Goal: Task Accomplishment & Management: Manage account settings

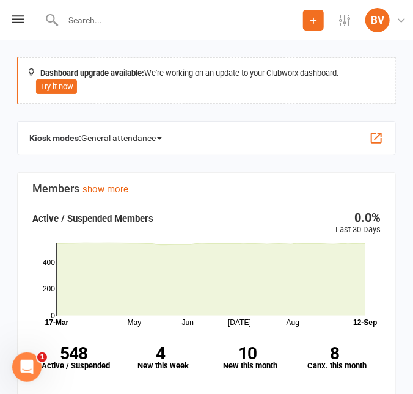
click at [312, 25] on button "Add" at bounding box center [313, 20] width 21 height 21
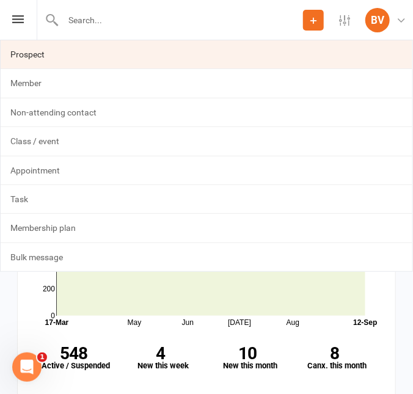
click at [37, 57] on link "Prospect" at bounding box center [207, 54] width 412 height 28
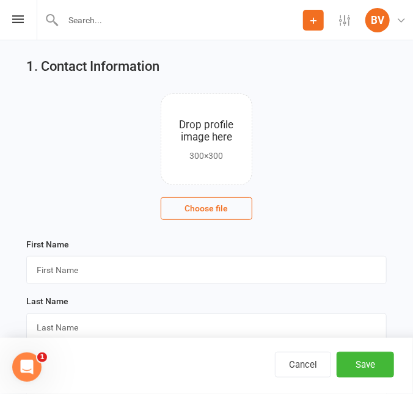
scroll to position [55, 0]
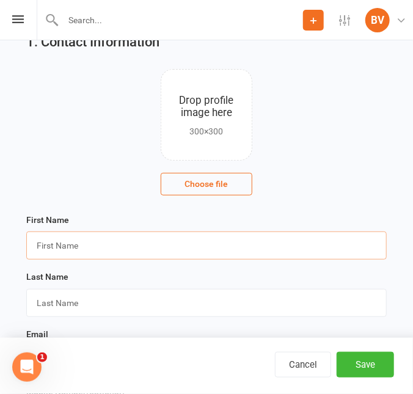
click at [148, 249] on input "text" at bounding box center [206, 246] width 361 height 28
type input "[PERSON_NAME]"
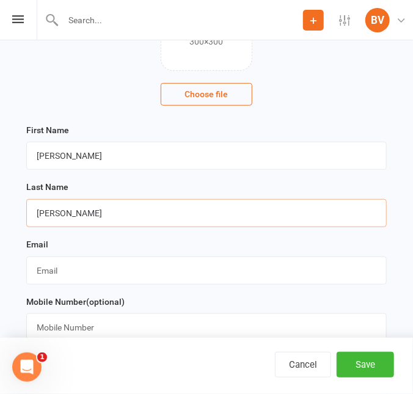
scroll to position [222, 0]
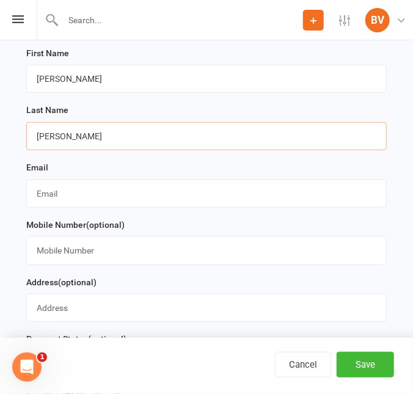
type input "[PERSON_NAME]"
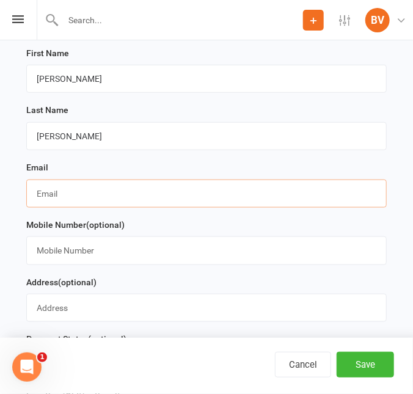
click at [79, 201] on input "text" at bounding box center [206, 194] width 361 height 28
type input "[PERSON_NAME][EMAIL_ADDRESS][DOMAIN_NAME]"
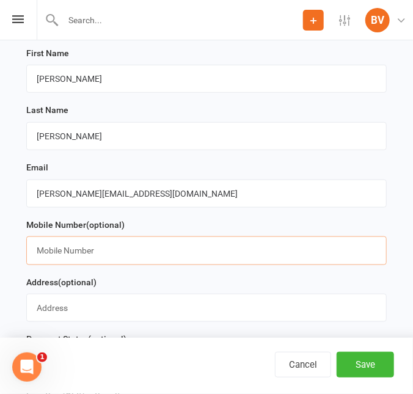
click at [121, 251] on input "text" at bounding box center [206, 251] width 361 height 28
click at [175, 259] on input "text" at bounding box center [206, 251] width 361 height 28
paste input "0400644732"
click at [175, 259] on input "0400644732" at bounding box center [206, 251] width 361 height 28
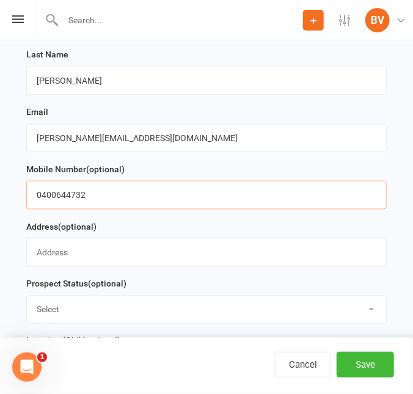
scroll to position [389, 0]
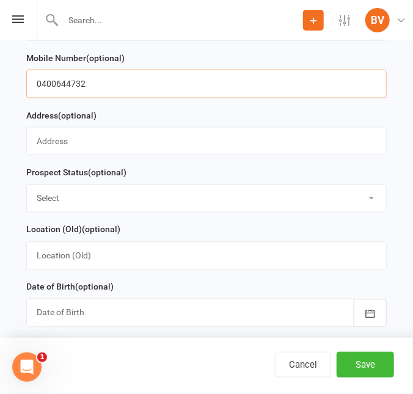
type input "0400644732"
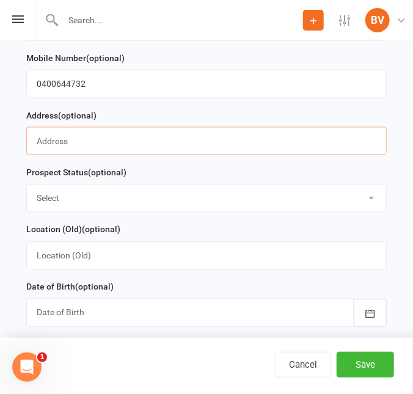
click at [167, 135] on input "text" at bounding box center [206, 141] width 361 height 28
paste input "[STREET_ADDRESS][PERSON_NAME]"
drag, startPoint x: 167, startPoint y: 135, endPoint x: 159, endPoint y: 139, distance: 9.0
click at [167, 135] on input "[STREET_ADDRESS][PERSON_NAME]" at bounding box center [206, 141] width 361 height 28
drag, startPoint x: 88, startPoint y: 152, endPoint x: 39, endPoint y: 157, distance: 49.8
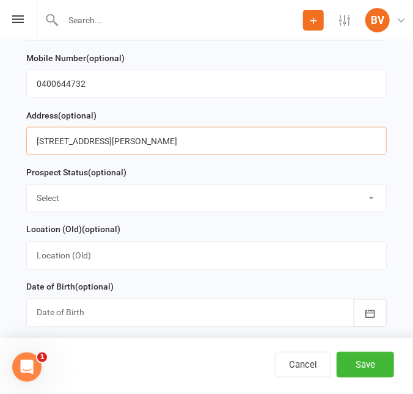
click at [68, 155] on input "[STREET_ADDRESS][PERSON_NAME]" at bounding box center [206, 141] width 361 height 28
click at [39, 142] on input "[STREET_ADDRESS][PERSON_NAME]" at bounding box center [206, 141] width 361 height 28
type input "[STREET_ADDRESS][PERSON_NAME]"
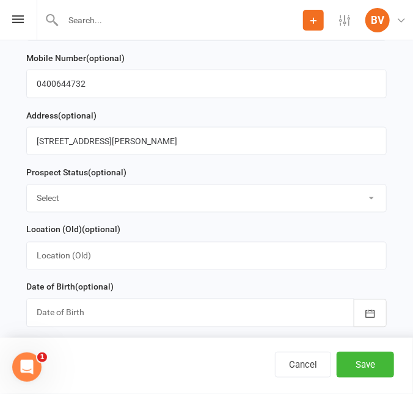
click at [207, 193] on select "Select Initial Contact Follow-up Call Follow-up Email Almost Ready Not Ready No…" at bounding box center [207, 198] width 360 height 27
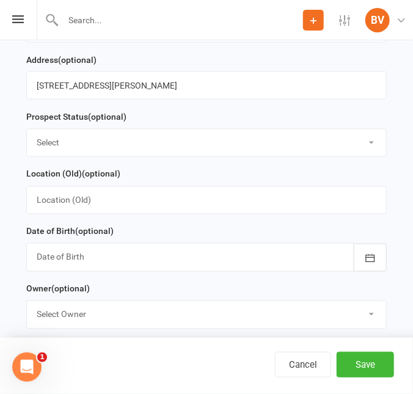
click at [116, 143] on select "Select Initial Contact Follow-up Call Follow-up Email Almost Ready Not Ready No…" at bounding box center [207, 143] width 360 height 27
select select "Initial Contact"
click at [27, 131] on select "Select Initial Contact Follow-up Call Follow-up Email Almost Ready Not Ready No…" at bounding box center [207, 143] width 360 height 27
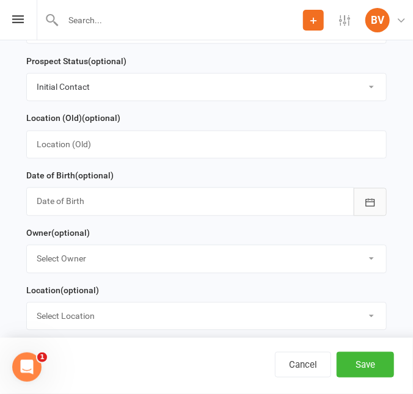
click at [358, 207] on button "button" at bounding box center [370, 202] width 33 height 28
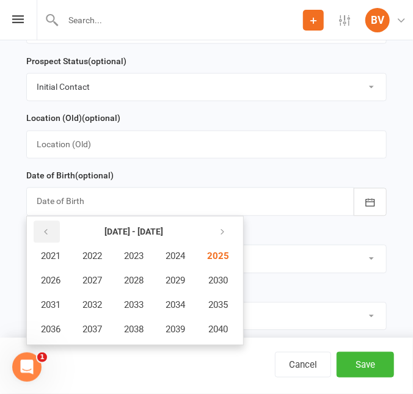
click at [52, 234] on button "button" at bounding box center [47, 232] width 26 height 22
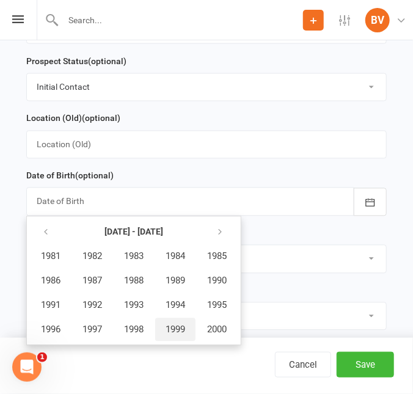
click at [175, 330] on span "1999" at bounding box center [176, 330] width 20 height 11
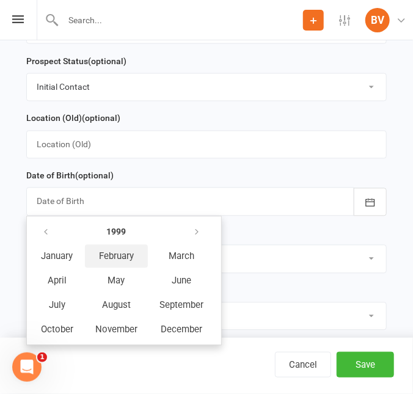
click at [108, 260] on span "February" at bounding box center [116, 256] width 35 height 11
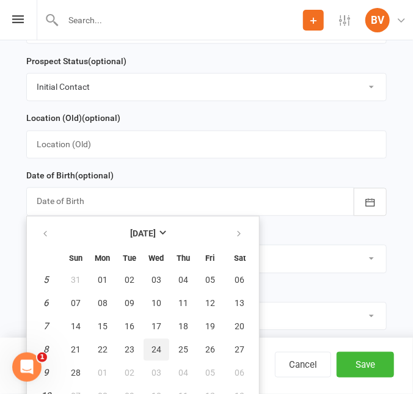
click at [152, 351] on span "24" at bounding box center [157, 350] width 10 height 10
type input "[DATE]"
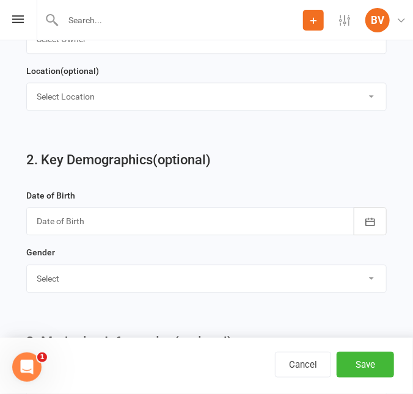
scroll to position [722, 0]
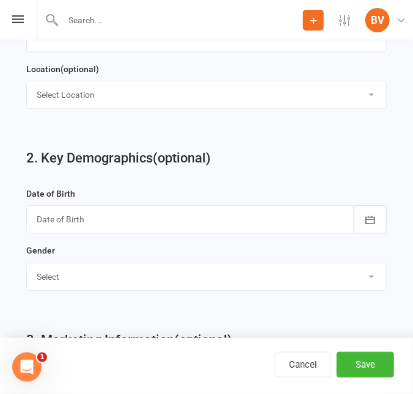
click at [148, 228] on div at bounding box center [206, 219] width 361 height 28
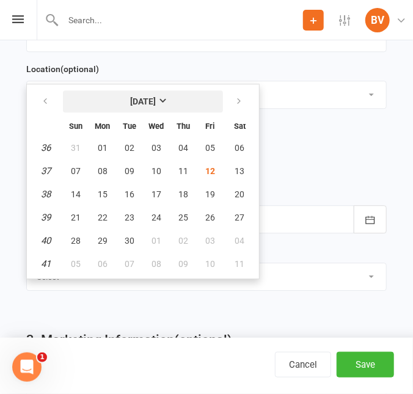
click at [174, 100] on button "[DATE]" at bounding box center [143, 102] width 160 height 22
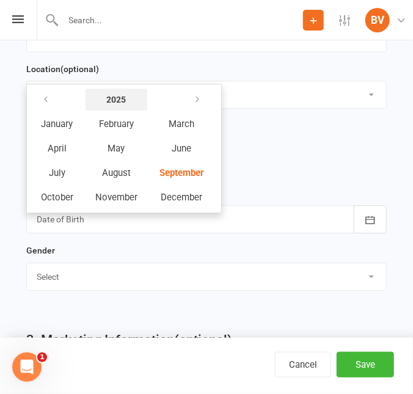
click at [100, 103] on button "2025" at bounding box center [117, 100] width 62 height 22
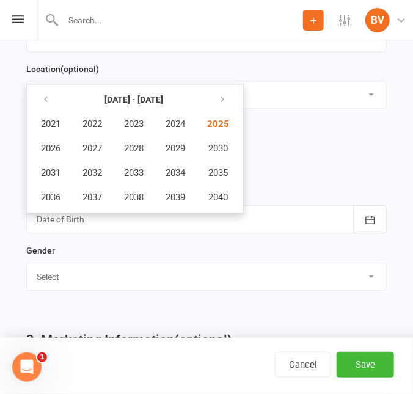
click at [63, 100] on th at bounding box center [51, 99] width 40 height 23
click at [56, 100] on button "button" at bounding box center [47, 100] width 26 height 22
click at [181, 202] on span "1999" at bounding box center [176, 197] width 20 height 11
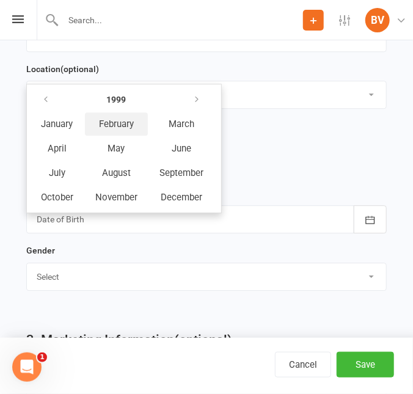
click at [123, 128] on span "February" at bounding box center [116, 124] width 35 height 11
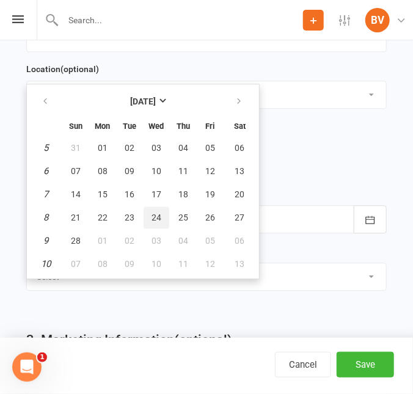
click at [158, 216] on span "24" at bounding box center [157, 218] width 10 height 10
type input "[DATE]"
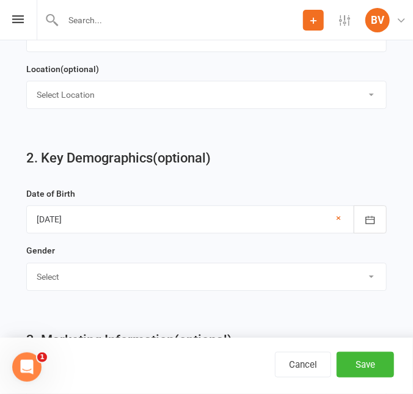
drag, startPoint x: 282, startPoint y: 278, endPoint x: 264, endPoint y: 286, distance: 19.4
click at [282, 278] on select "Select [DEMOGRAPHIC_DATA] [DEMOGRAPHIC_DATA]" at bounding box center [207, 277] width 360 height 27
select select "[DEMOGRAPHIC_DATA]"
click at [27, 267] on select "Select [DEMOGRAPHIC_DATA] [DEMOGRAPHIC_DATA]" at bounding box center [207, 277] width 360 height 27
click at [202, 255] on div "Gender Select [DEMOGRAPHIC_DATA] [DEMOGRAPHIC_DATA]" at bounding box center [206, 267] width 361 height 48
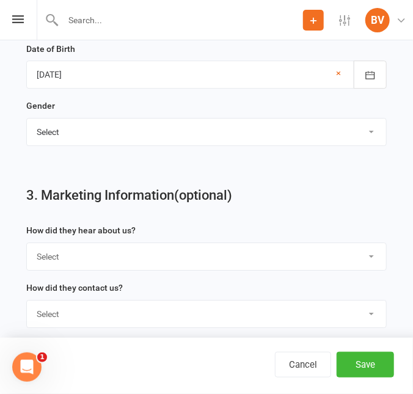
scroll to position [889, 0]
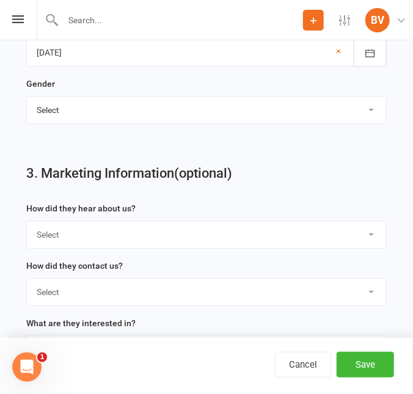
click at [158, 242] on select "Select Google Through A Friend Poster Magazine Walk by Letter Box Drop Facebook" at bounding box center [207, 234] width 360 height 27
select select "Through A Friend"
click at [27, 226] on select "Select Google Through A Friend Poster Magazine Walk by Letter Box Drop Facebook" at bounding box center [207, 234] width 360 height 27
click at [215, 199] on div "3. Marketing Information (optional) How did they hear about us? Select Google T…" at bounding box center [206, 263] width 379 height 220
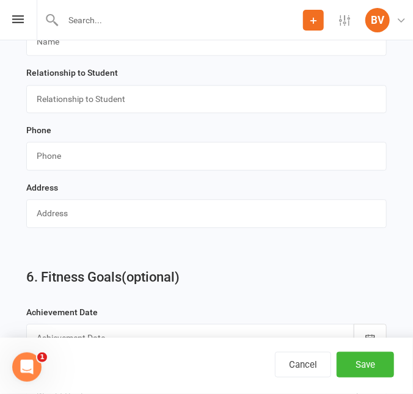
scroll to position [1668, 0]
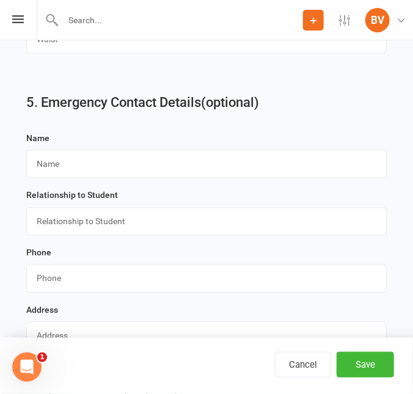
drag, startPoint x: 219, startPoint y: 152, endPoint x: 221, endPoint y: 166, distance: 14.3
click at [219, 152] on div "Name" at bounding box center [206, 155] width 361 height 48
click at [223, 166] on input "text" at bounding box center [206, 164] width 361 height 28
paste input "[PERSON_NAME]"
type input "[PERSON_NAME]"
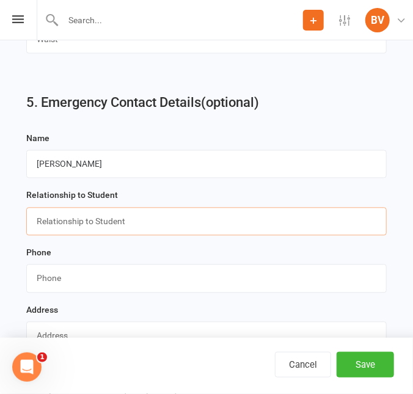
drag, startPoint x: 259, startPoint y: 241, endPoint x: 264, endPoint y: 235, distance: 7.5
click at [264, 236] on input "text" at bounding box center [206, 222] width 361 height 28
click at [264, 235] on input "text" at bounding box center [206, 222] width 361 height 28
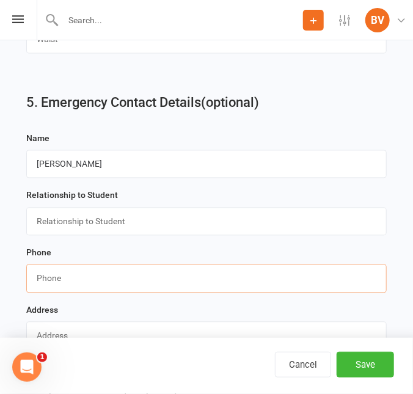
click at [57, 284] on input "string" at bounding box center [206, 279] width 361 height 28
paste input "0400644732"
type input "0400644732"
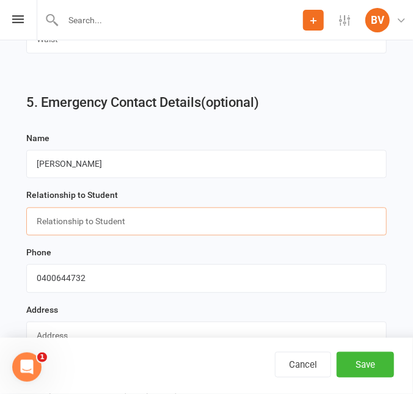
click at [45, 232] on input "text" at bounding box center [206, 222] width 361 height 28
type input "Parent"
click at [338, 209] on div "Relationship to Student Parent" at bounding box center [206, 212] width 361 height 48
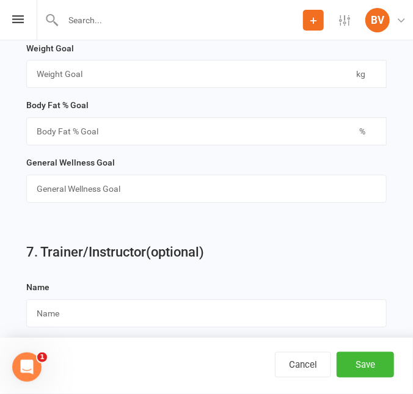
scroll to position [2154, 0]
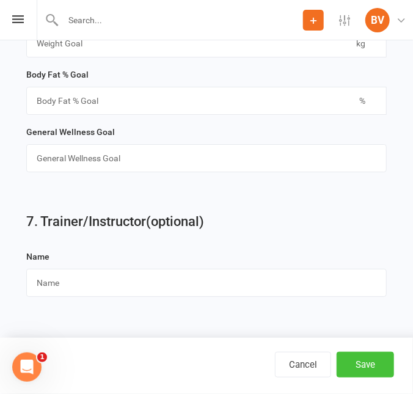
click at [358, 362] on button "Save" at bounding box center [365, 365] width 57 height 26
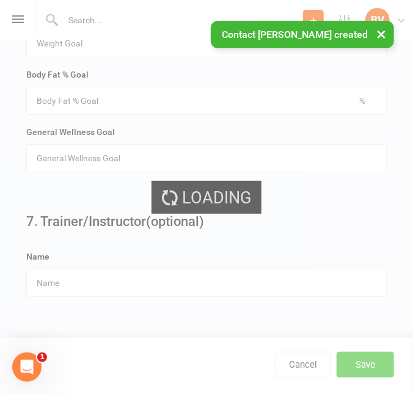
scroll to position [0, 0]
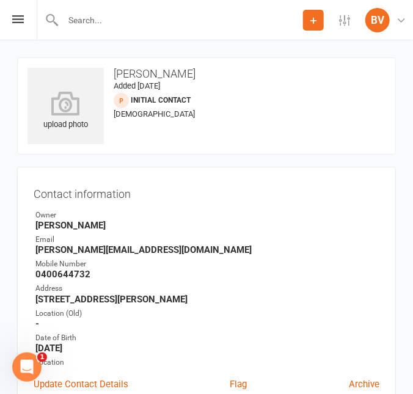
drag, startPoint x: 316, startPoint y: 24, endPoint x: 248, endPoint y: 61, distance: 77.7
click at [316, 24] on icon at bounding box center [313, 20] width 11 height 11
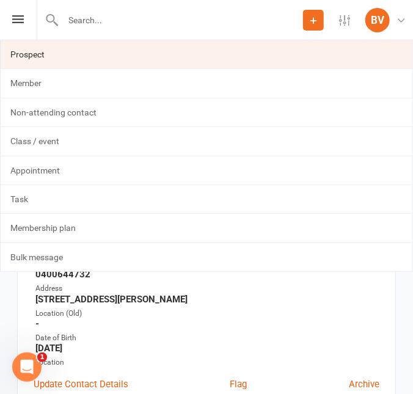
click at [112, 63] on link "Prospect" at bounding box center [207, 54] width 412 height 28
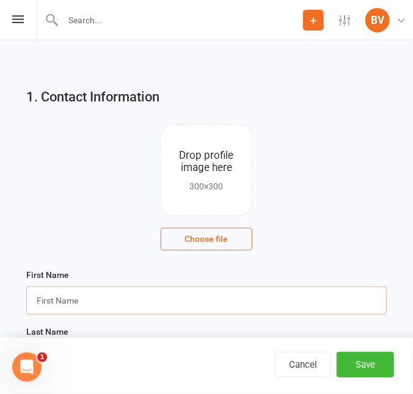
click at [179, 305] on input "text" at bounding box center [206, 301] width 361 height 28
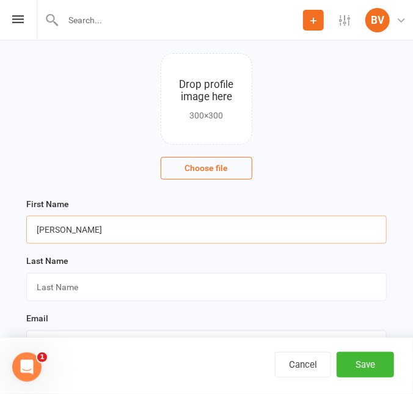
scroll to position [111, 0]
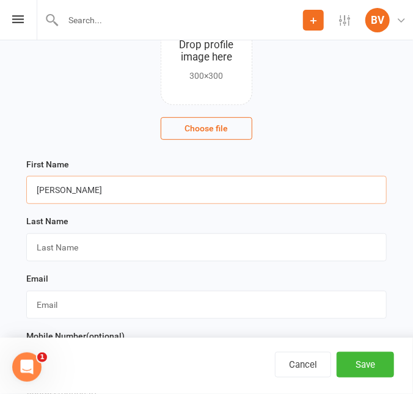
type input "[PERSON_NAME]"
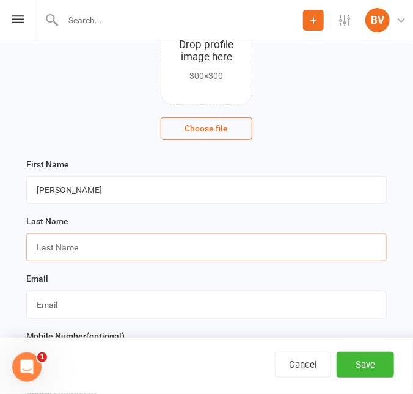
click at [101, 251] on input "text" at bounding box center [206, 248] width 361 height 28
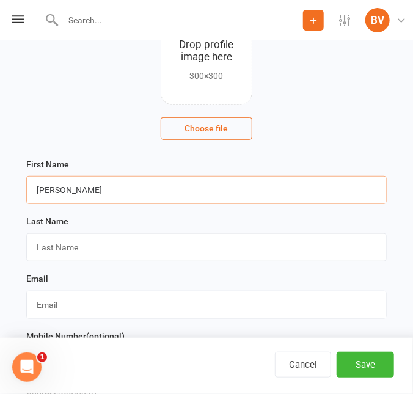
click at [277, 190] on input "[PERSON_NAME]" at bounding box center [206, 190] width 361 height 28
click at [87, 188] on input "[PERSON_NAME]" at bounding box center [206, 190] width 361 height 28
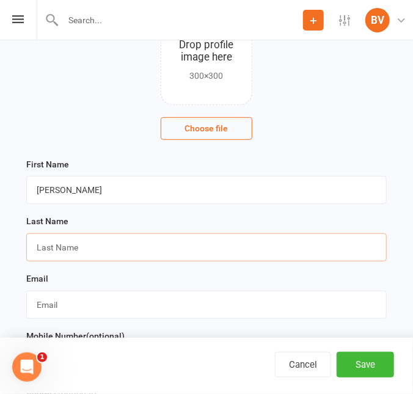
click at [84, 248] on input "text" at bounding box center [206, 248] width 361 height 28
paste input "[PERSON_NAME]"
type input "[PERSON_NAME]"
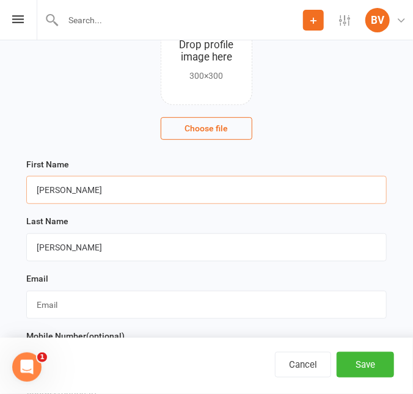
drag, startPoint x: 98, startPoint y: 188, endPoint x: 72, endPoint y: 194, distance: 26.5
click at [72, 194] on input "[PERSON_NAME]" at bounding box center [206, 190] width 361 height 28
type input "Brayden"
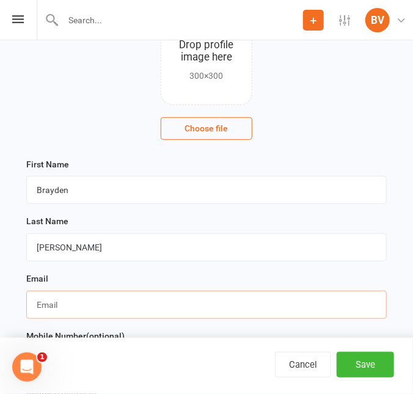
click at [193, 307] on input "text" at bounding box center [206, 305] width 361 height 28
paste input "[EMAIL_ADDRESS][DOMAIN_NAME]"
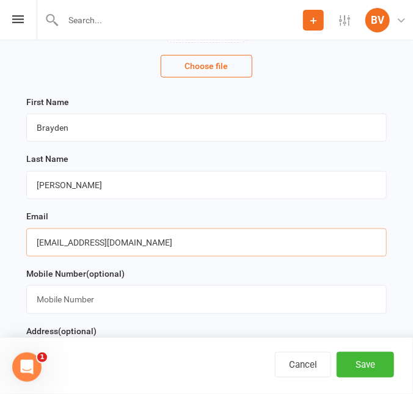
scroll to position [278, 0]
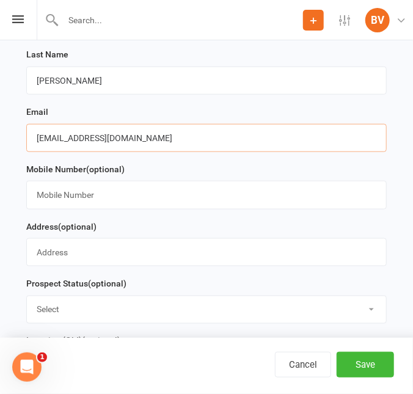
type input "[EMAIL_ADDRESS][DOMAIN_NAME]"
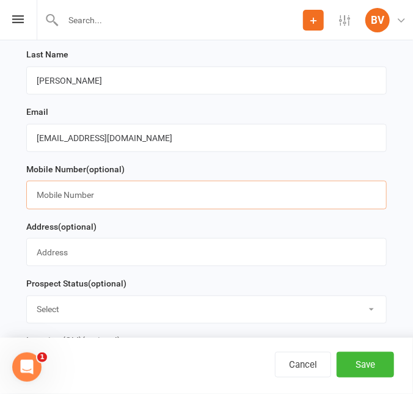
click at [86, 190] on input "text" at bounding box center [206, 195] width 361 height 28
paste input "0476760020"
type input "0476760020"
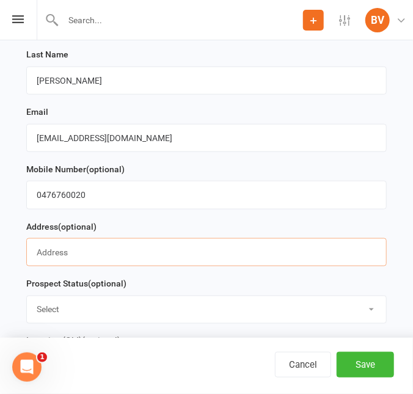
click at [73, 260] on input "text" at bounding box center [206, 252] width 361 height 28
paste input "[STREET_ADDRESS]"
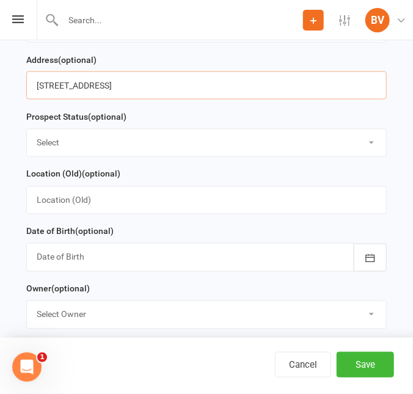
scroll to position [500, 0]
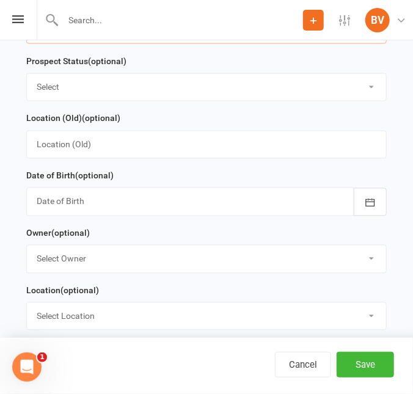
type input "[STREET_ADDRESS]"
click at [109, 202] on div at bounding box center [206, 202] width 361 height 28
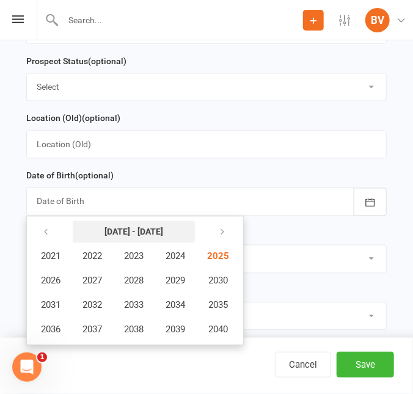
click at [127, 237] on strong "[DATE] - [DATE]" at bounding box center [134, 232] width 59 height 10
click at [49, 232] on icon "button" at bounding box center [46, 233] width 9 height 10
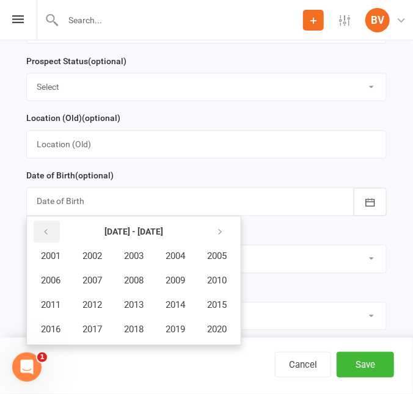
click at [49, 232] on icon "button" at bounding box center [46, 233] width 9 height 10
click at [146, 327] on button "1998" at bounding box center [134, 330] width 40 height 23
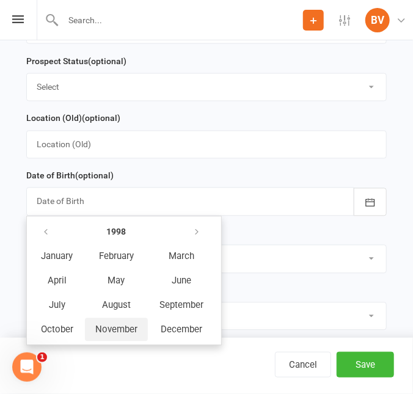
click at [126, 328] on span "November" at bounding box center [116, 330] width 42 height 11
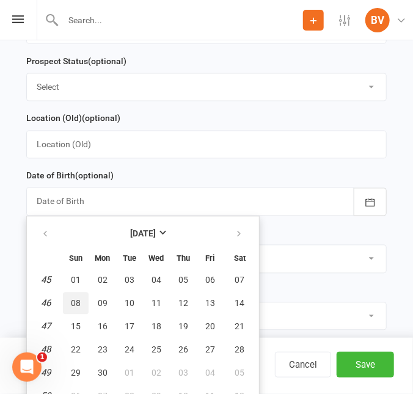
click at [78, 307] on span "08" at bounding box center [76, 304] width 10 height 10
type input "[DATE]"
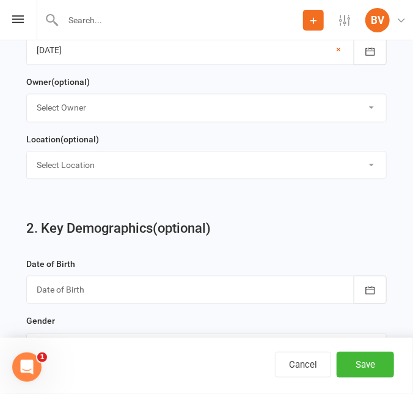
scroll to position [722, 0]
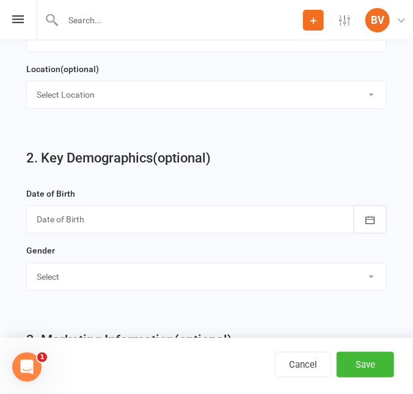
click at [149, 220] on div at bounding box center [206, 219] width 361 height 28
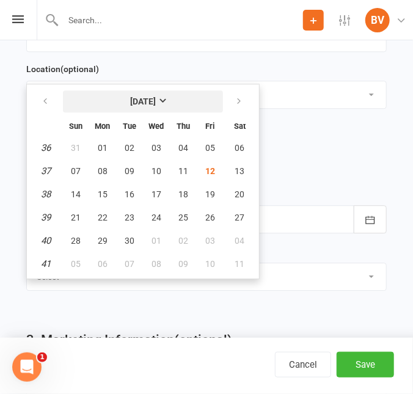
click at [156, 106] on strong "[DATE]" at bounding box center [143, 102] width 26 height 10
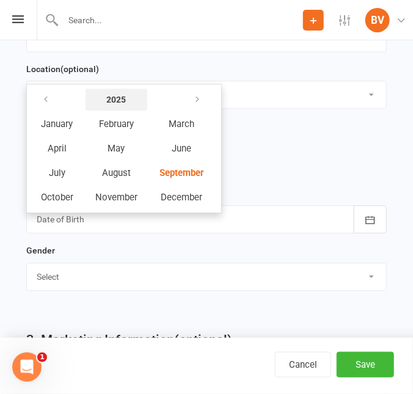
click at [93, 100] on button "2025" at bounding box center [117, 100] width 62 height 22
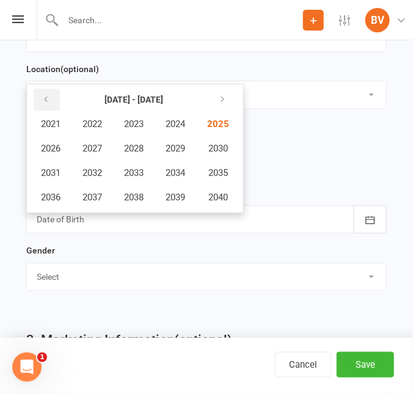
click at [51, 103] on button "button" at bounding box center [47, 100] width 26 height 22
click at [47, 105] on icon "button" at bounding box center [46, 100] width 9 height 10
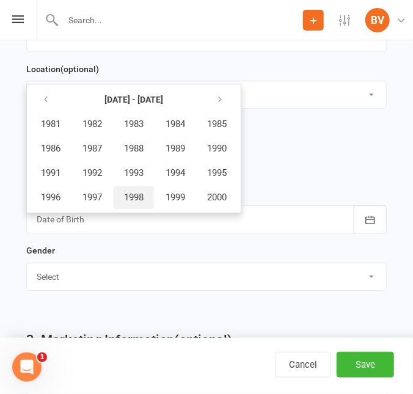
click at [133, 203] on span "1998" at bounding box center [134, 197] width 20 height 11
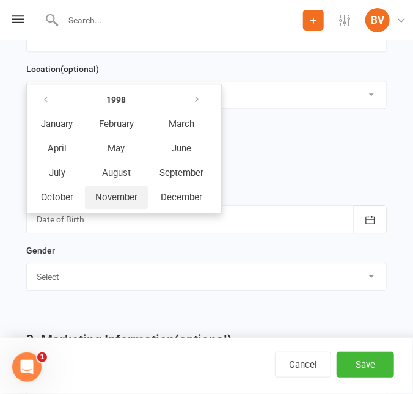
click at [120, 194] on span "November" at bounding box center [116, 197] width 42 height 11
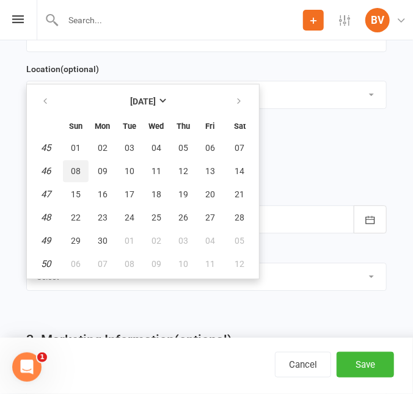
drag, startPoint x: 79, startPoint y: 170, endPoint x: 86, endPoint y: 169, distance: 7.4
click at [79, 169] on span "08" at bounding box center [76, 171] width 10 height 10
type input "[DATE]"
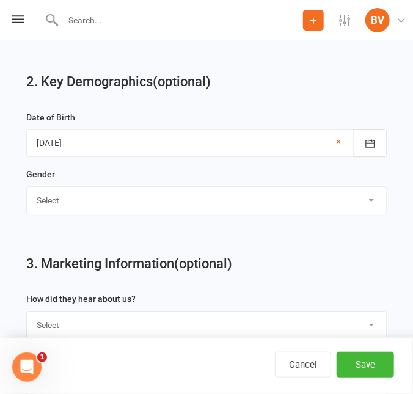
scroll to position [833, 0]
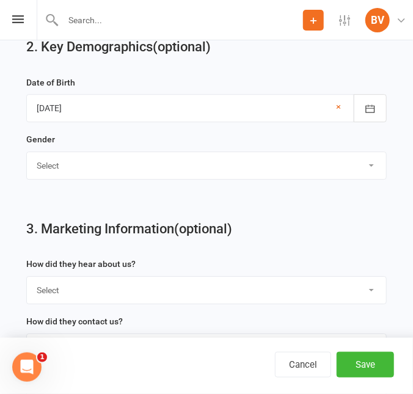
click at [112, 176] on select "Select [DEMOGRAPHIC_DATA] [DEMOGRAPHIC_DATA]" at bounding box center [207, 165] width 360 height 27
click at [27, 156] on select "Select [DEMOGRAPHIC_DATA] [DEMOGRAPHIC_DATA]" at bounding box center [207, 165] width 360 height 27
click at [78, 179] on select "Select [DEMOGRAPHIC_DATA] [DEMOGRAPHIC_DATA]" at bounding box center [207, 165] width 360 height 27
select select "[DEMOGRAPHIC_DATA]"
click at [27, 156] on select "Select [DEMOGRAPHIC_DATA] [DEMOGRAPHIC_DATA]" at bounding box center [207, 165] width 360 height 27
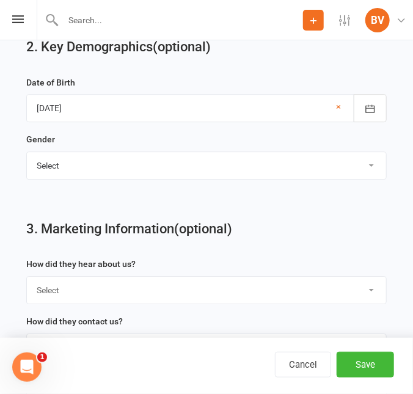
scroll to position [889, 0]
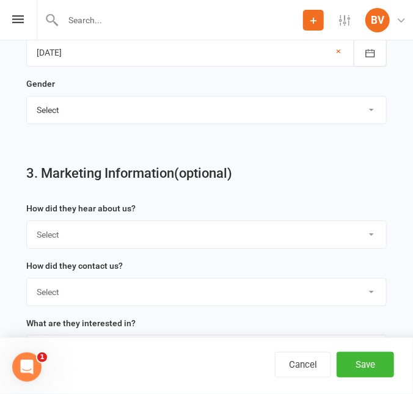
drag, startPoint x: 106, startPoint y: 234, endPoint x: 105, endPoint y: 240, distance: 6.8
click at [106, 234] on select "Select Google Through A Friend Poster Magazine Walk by Letter Box Drop Facebook" at bounding box center [207, 234] width 360 height 27
select select "Through A Friend"
click at [27, 226] on select "Select Google Through A Friend Poster Magazine Walk by Letter Box Drop Facebook" at bounding box center [207, 234] width 360 height 27
click at [99, 296] on select "Select Phone Email In-Facility" at bounding box center [207, 292] width 360 height 27
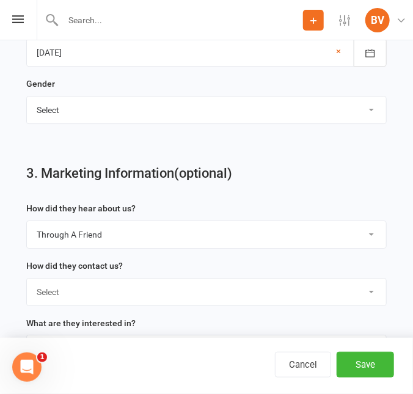
select select "In-Facility"
click at [27, 283] on select "Select Phone Email In-Facility" at bounding box center [207, 292] width 360 height 27
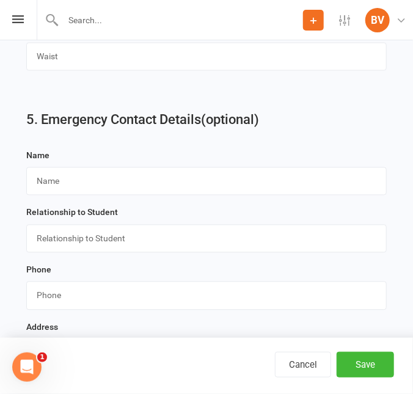
scroll to position [1668, 0]
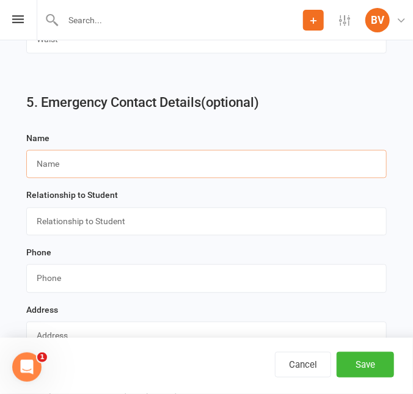
click at [181, 174] on input "text" at bounding box center [206, 164] width 361 height 28
paste input "[PERSON_NAME]"
drag, startPoint x: 181, startPoint y: 174, endPoint x: 316, endPoint y: 246, distance: 152.9
click at [194, 189] on div "Name [PERSON_NAME]" at bounding box center [206, 159] width 373 height 57
type input "[PERSON_NAME]"
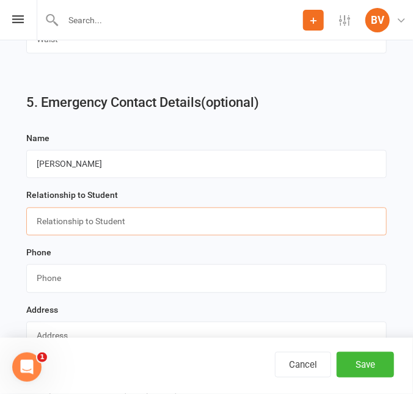
click at [142, 236] on input "text" at bounding box center [206, 222] width 361 height 28
paste input "Spouse"
type input "Spouse"
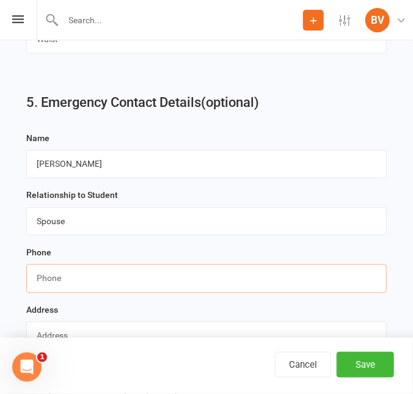
click at [210, 290] on input "string" at bounding box center [206, 279] width 361 height 28
paste input "0418737983"
type input "0418737983"
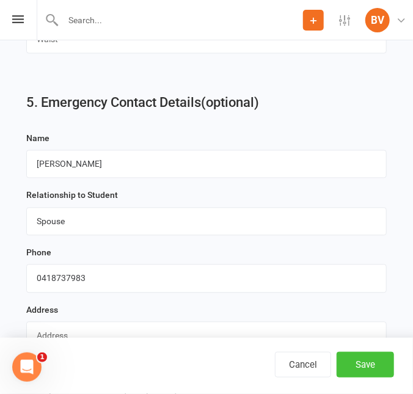
click at [352, 363] on button "Save" at bounding box center [365, 365] width 57 height 26
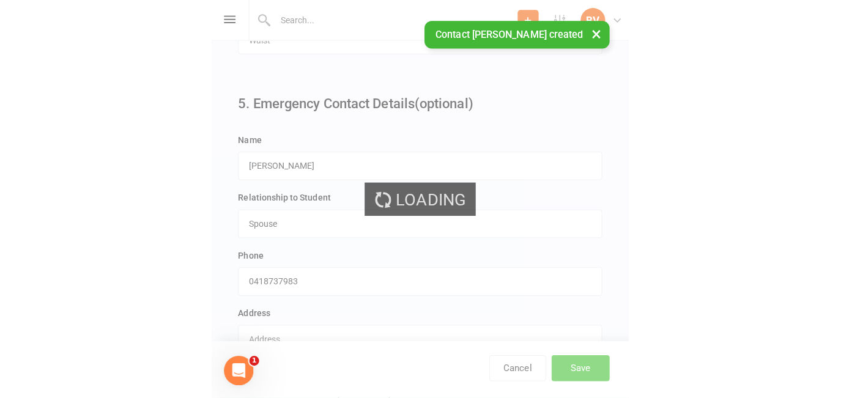
scroll to position [0, 0]
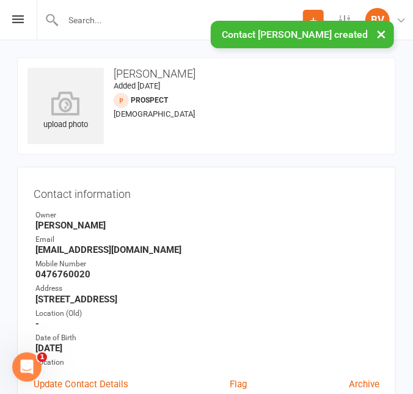
click at [91, 18] on input "text" at bounding box center [181, 20] width 244 height 17
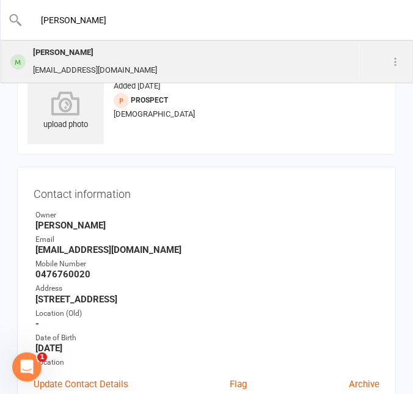
type input "[PERSON_NAME]"
click at [94, 53] on div "[PERSON_NAME]" at bounding box center [94, 53] width 131 height 18
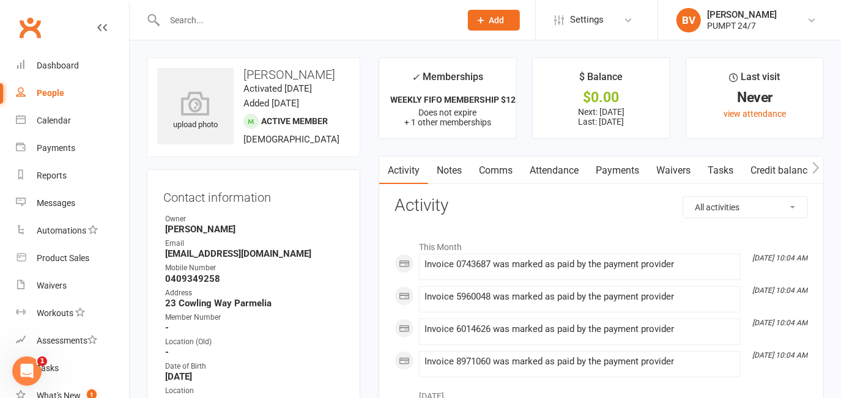
drag, startPoint x: 624, startPoint y: 165, endPoint x: 629, endPoint y: 259, distance: 94.3
click at [413, 164] on link "Payments" at bounding box center [617, 171] width 61 height 28
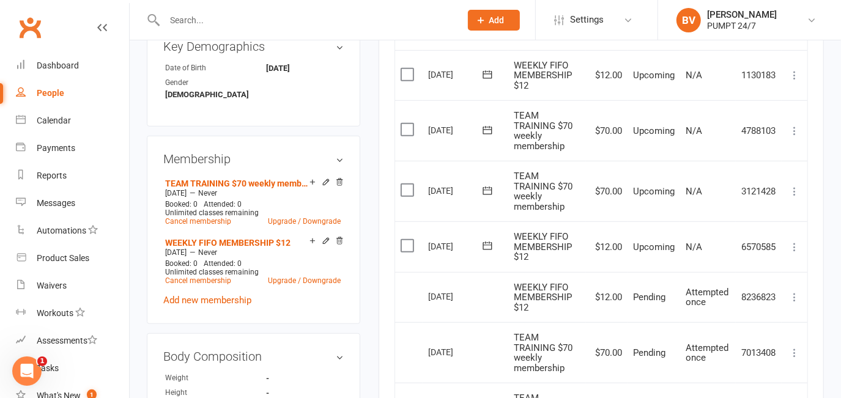
scroll to position [500, 0]
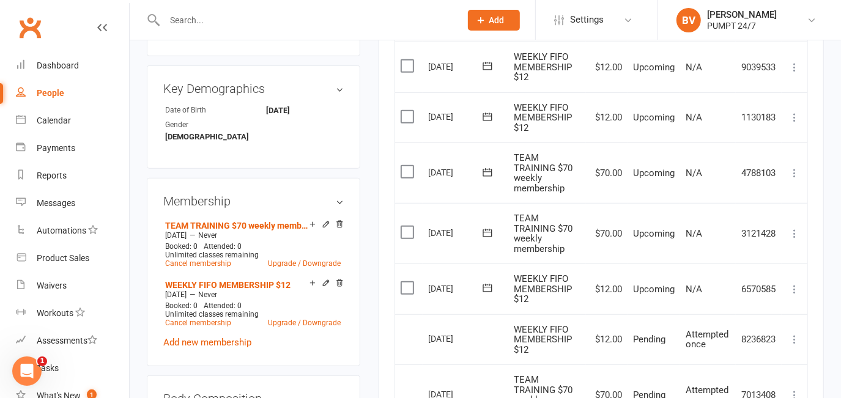
click at [402, 284] on label at bounding box center [409, 288] width 17 height 12
click at [402, 282] on input "checkbox" at bounding box center [405, 282] width 8 height 0
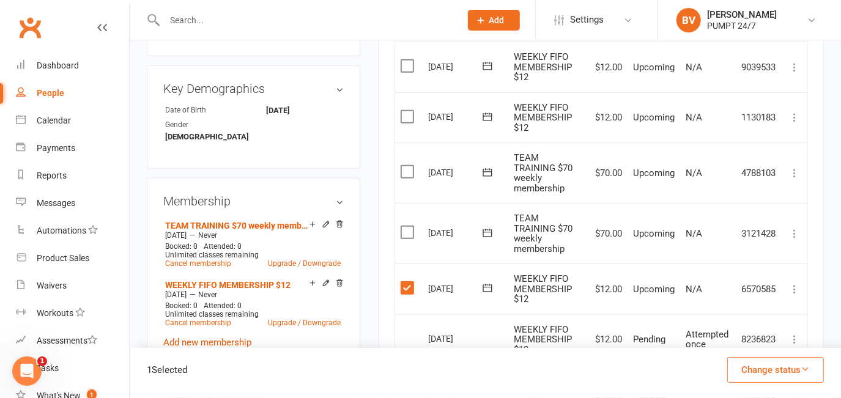
click at [411, 226] on label at bounding box center [409, 232] width 17 height 12
click at [408, 226] on input "checkbox" at bounding box center [405, 226] width 8 height 0
click at [406, 168] on label at bounding box center [409, 172] width 17 height 12
click at [406, 166] on input "checkbox" at bounding box center [405, 166] width 8 height 0
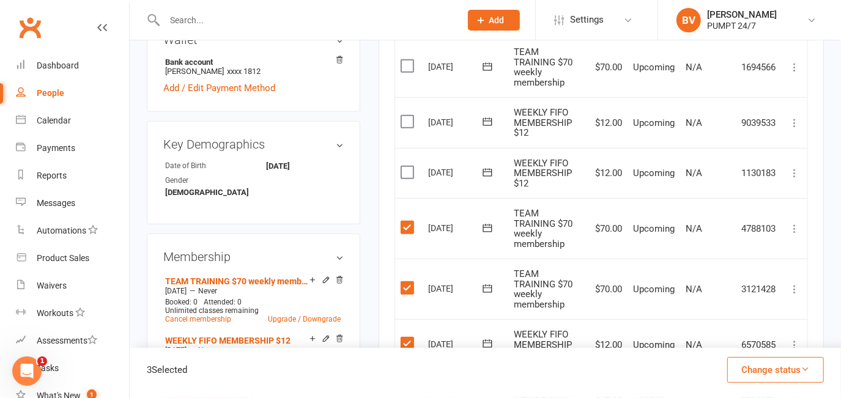
click at [408, 169] on label at bounding box center [409, 172] width 17 height 12
click at [408, 166] on input "checkbox" at bounding box center [405, 166] width 8 height 0
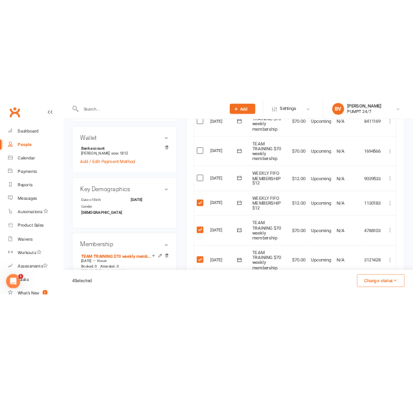
scroll to position [333, 0]
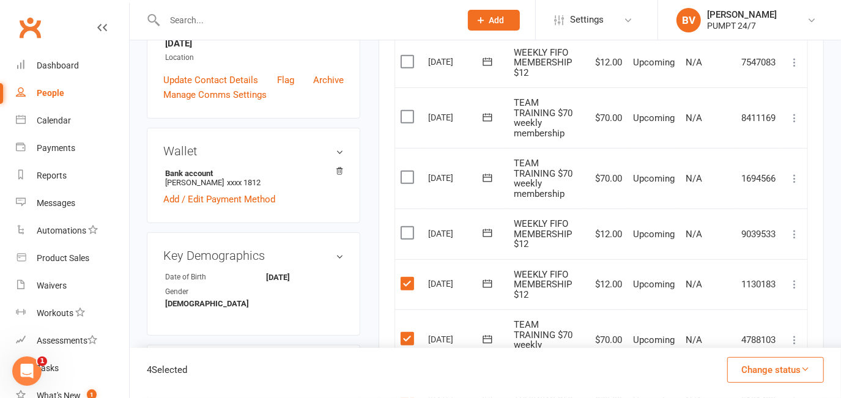
click at [406, 227] on label at bounding box center [409, 233] width 17 height 12
click at [406, 227] on input "checkbox" at bounding box center [405, 227] width 8 height 0
click at [401, 174] on label at bounding box center [409, 177] width 17 height 12
click at [401, 171] on input "checkbox" at bounding box center [405, 171] width 8 height 0
click at [413, 363] on button "Change status" at bounding box center [775, 370] width 97 height 26
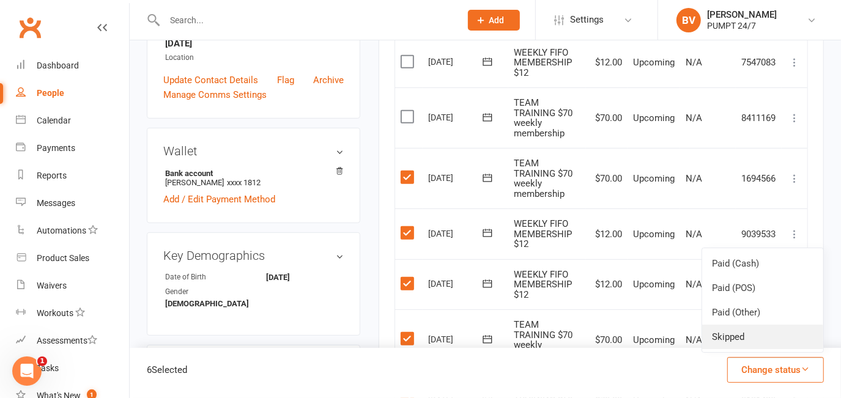
click at [413, 336] on link "Skipped" at bounding box center [762, 337] width 121 height 24
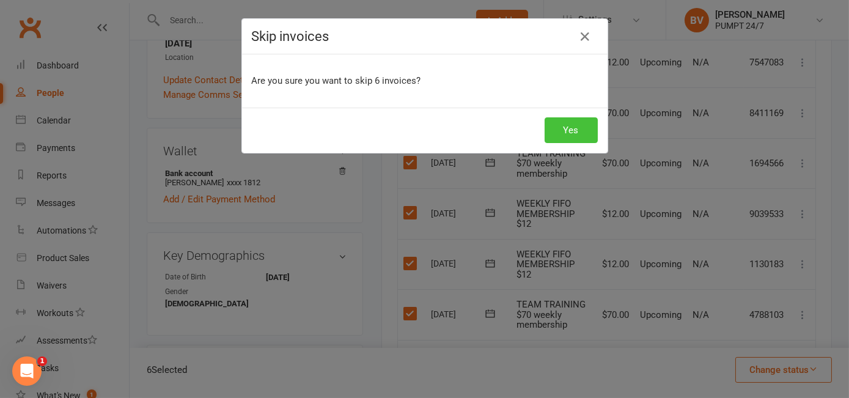
click at [413, 131] on button "Yes" at bounding box center [571, 130] width 53 height 26
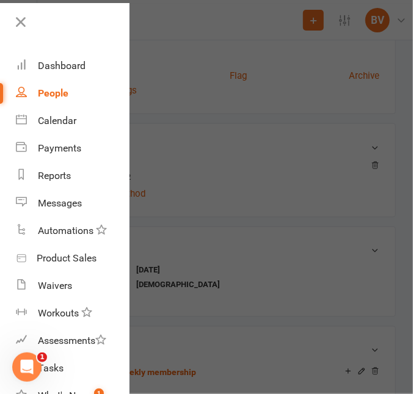
click at [319, 215] on div at bounding box center [206, 197] width 413 height 394
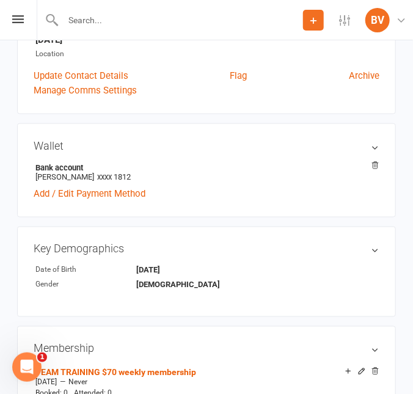
click at [311, 23] on icon at bounding box center [313, 20] width 11 height 11
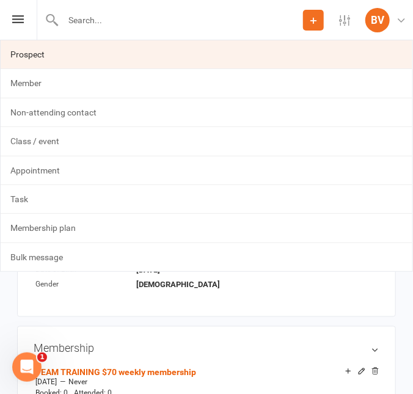
click at [45, 59] on link "Prospect" at bounding box center [207, 54] width 412 height 28
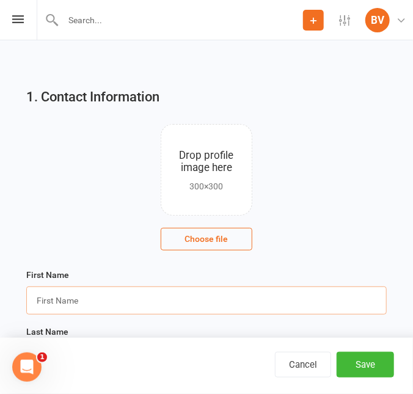
click at [125, 303] on input "text" at bounding box center [206, 301] width 361 height 28
type input "[PERSON_NAME]"
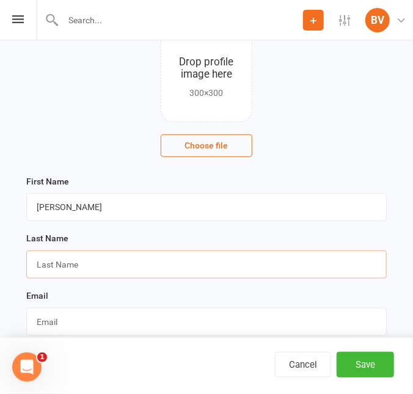
scroll to position [111, 0]
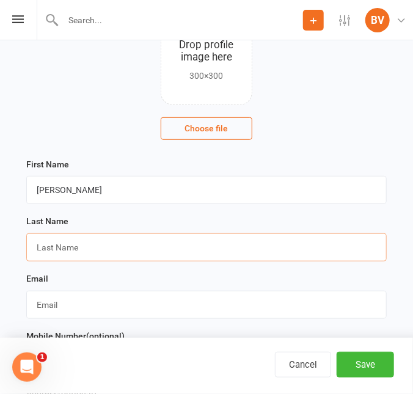
click at [84, 251] on input "text" at bounding box center [206, 248] width 361 height 28
type input "[PERSON_NAME]"
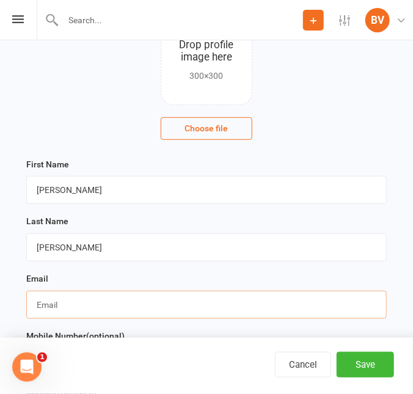
click at [340, 292] on input "text" at bounding box center [206, 305] width 361 height 28
click at [161, 309] on input "text" at bounding box center [206, 305] width 361 height 28
paste input "[EMAIL_ADDRESS][DOMAIN_NAME]"
click at [253, 294] on input "[EMAIL_ADDRESS][DOMAIN_NAME]" at bounding box center [206, 305] width 361 height 28
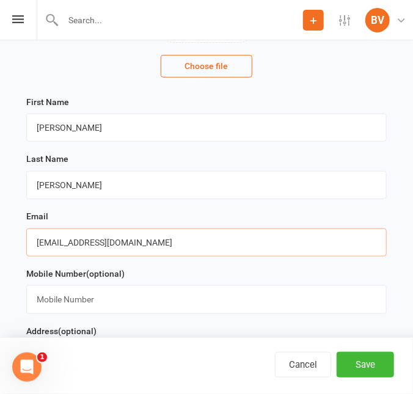
scroll to position [222, 0]
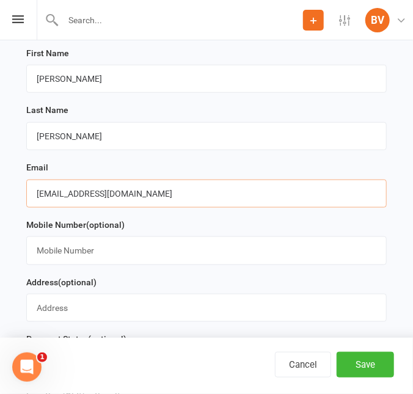
type input "[EMAIL_ADDRESS][DOMAIN_NAME]"
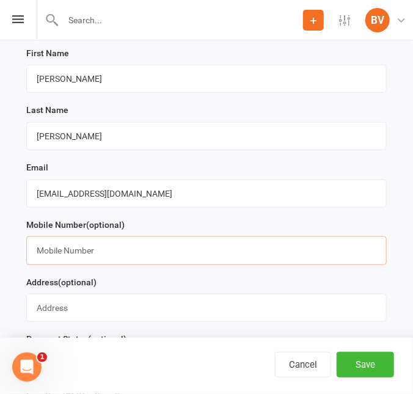
click at [115, 253] on input "text" at bounding box center [206, 251] width 361 height 28
paste input "0418737983"
type input "0418737983"
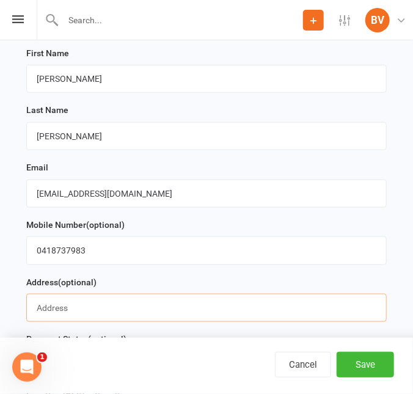
click at [136, 306] on input "text" at bounding box center [206, 308] width 361 height 28
paste input "[STREET_ADDRESS]"
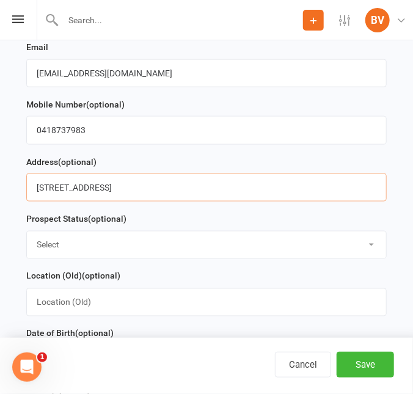
scroll to position [389, 0]
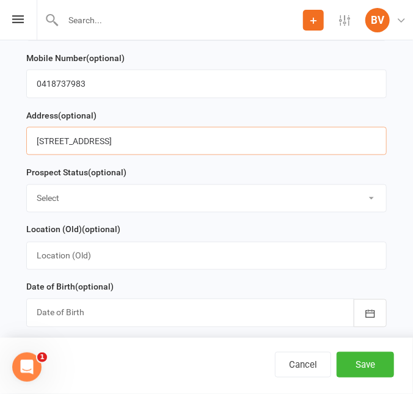
type input "[STREET_ADDRESS]"
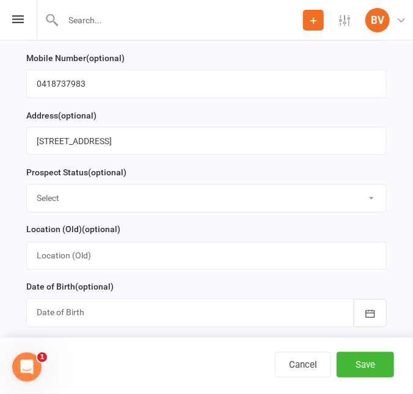
click at [230, 200] on select "Select Initial Contact Follow-up Call Follow-up Email Almost Ready Not Ready No…" at bounding box center [207, 198] width 360 height 27
select select "Initial Contact"
click at [27, 187] on select "Select Initial Contact Follow-up Call Follow-up Email Almost Ready Not Ready No…" at bounding box center [207, 198] width 360 height 27
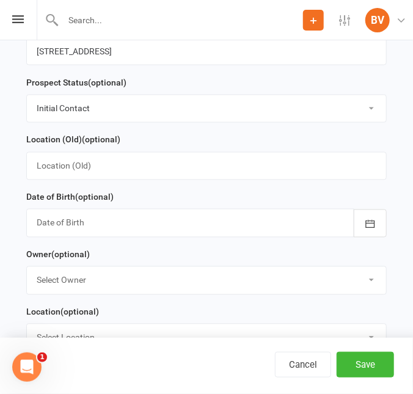
scroll to position [500, 0]
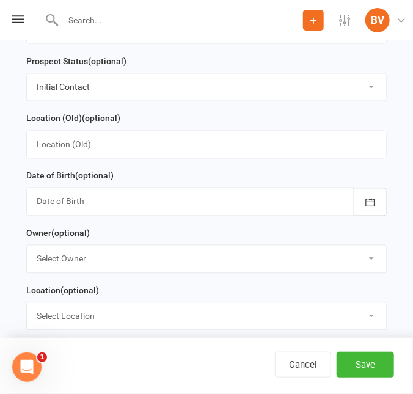
click at [177, 210] on div at bounding box center [206, 202] width 361 height 28
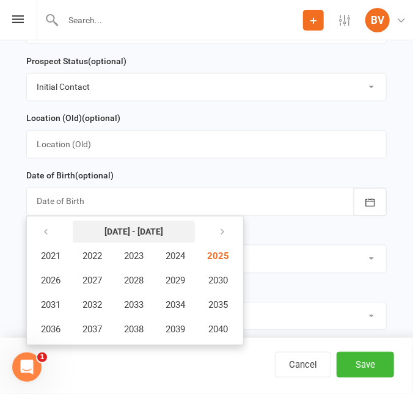
click at [116, 242] on button "[DATE] - [DATE]" at bounding box center [134, 232] width 122 height 22
click at [42, 237] on icon "button" at bounding box center [46, 233] width 9 height 10
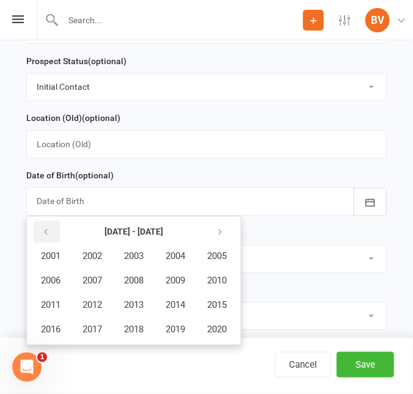
click at [42, 234] on icon "button" at bounding box center [46, 233] width 9 height 10
click at [178, 328] on span "1999" at bounding box center [176, 330] width 20 height 11
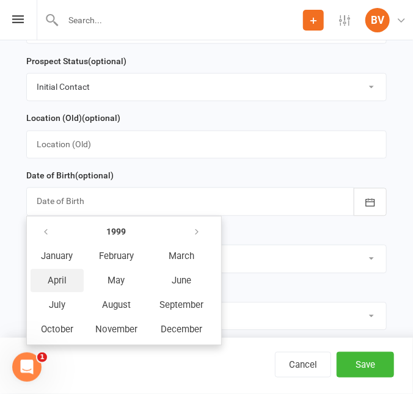
click at [51, 283] on span "April" at bounding box center [57, 281] width 19 height 11
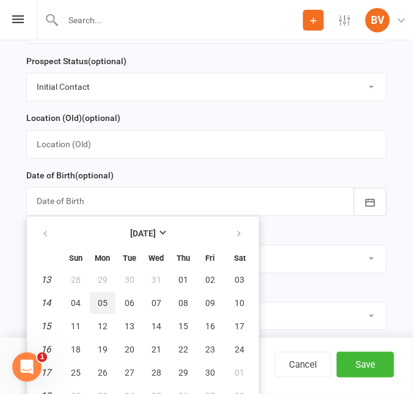
click at [99, 307] on span "05" at bounding box center [103, 304] width 10 height 10
type input "[DATE]"
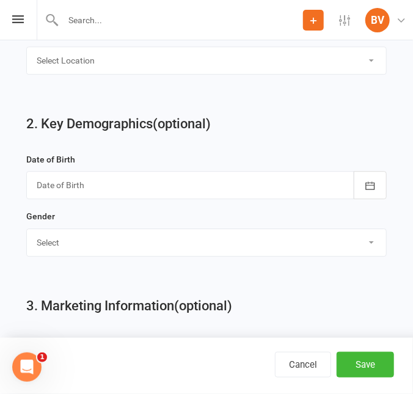
scroll to position [778, 0]
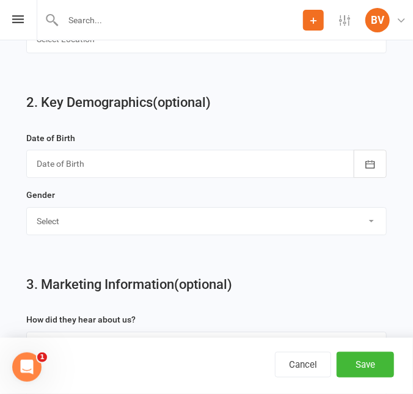
click at [107, 164] on div at bounding box center [206, 164] width 361 height 28
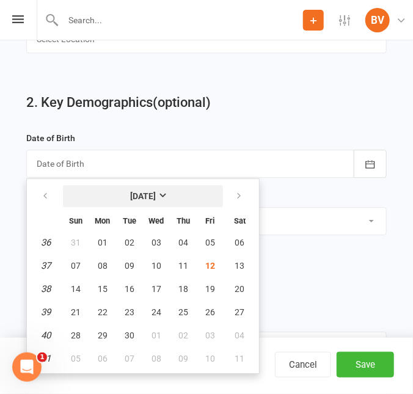
click at [145, 201] on strong "[DATE]" at bounding box center [143, 196] width 26 height 10
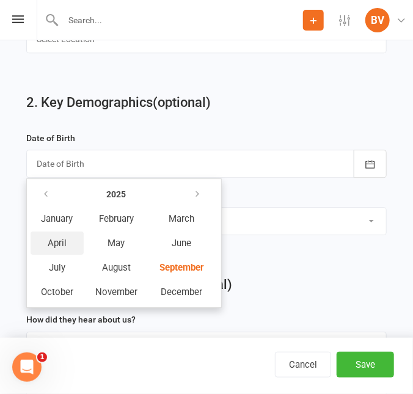
click at [52, 249] on span "April" at bounding box center [57, 243] width 19 height 11
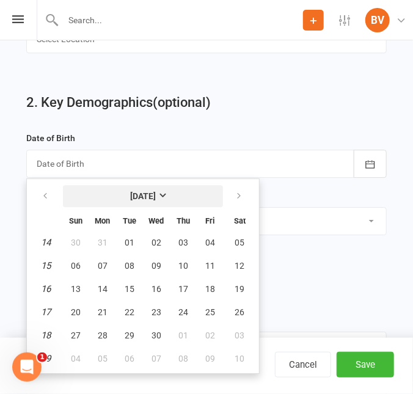
click at [143, 196] on strong "[DATE]" at bounding box center [143, 196] width 26 height 10
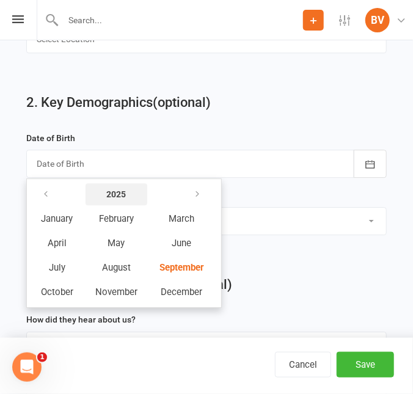
click at [114, 198] on strong "2025" at bounding box center [117, 195] width 20 height 10
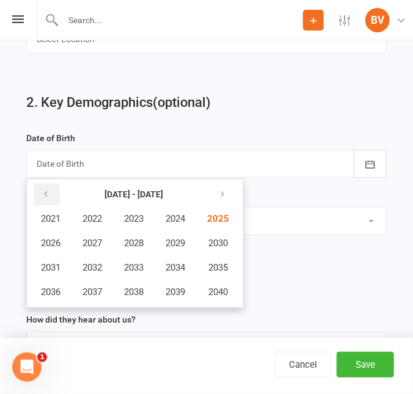
click at [42, 196] on icon "button" at bounding box center [46, 195] width 9 height 10
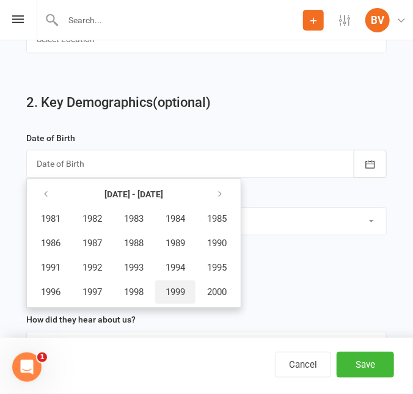
click at [172, 294] on span "1999" at bounding box center [176, 292] width 20 height 11
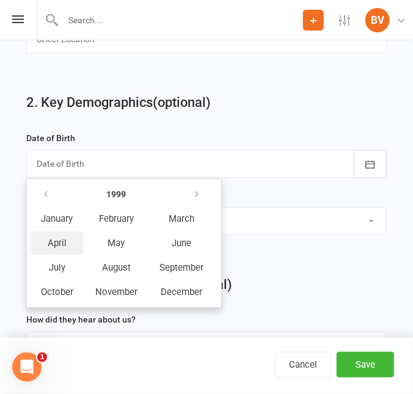
click at [55, 245] on span "April" at bounding box center [57, 243] width 19 height 11
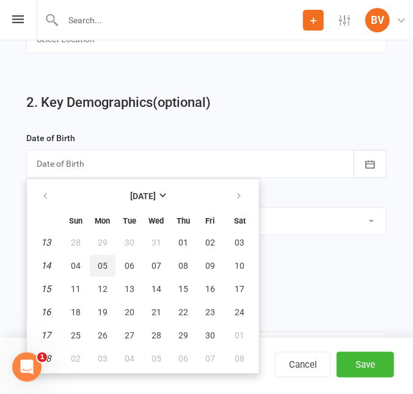
click at [104, 265] on span "05" at bounding box center [103, 266] width 10 height 10
type input "[DATE]"
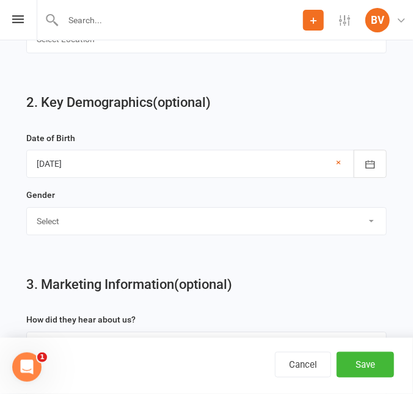
click at [120, 223] on select "Select [DEMOGRAPHIC_DATA] [DEMOGRAPHIC_DATA]" at bounding box center [207, 221] width 360 height 27
select select "[DEMOGRAPHIC_DATA]"
click at [27, 212] on select "Select [DEMOGRAPHIC_DATA] [DEMOGRAPHIC_DATA]" at bounding box center [207, 221] width 360 height 27
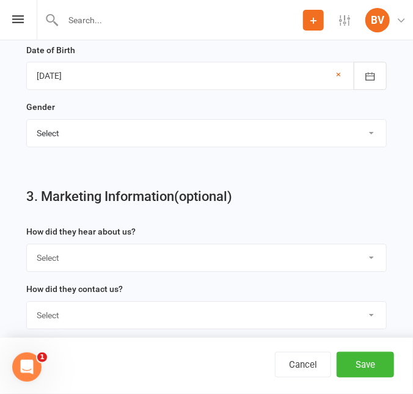
scroll to position [1000, 0]
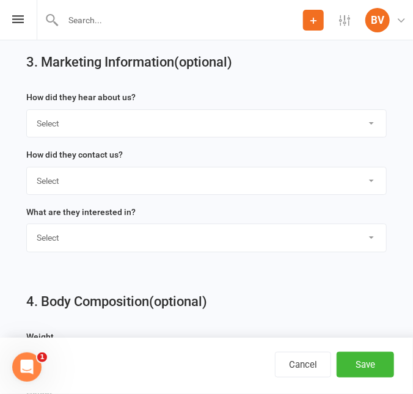
click at [78, 126] on select "Select Google Through A Friend Poster Magazine Walk by Letter Box Drop Facebook" at bounding box center [207, 123] width 360 height 27
select select "Through A Friend"
click at [27, 114] on select "Select Google Through A Friend Poster Magazine Walk by Letter Box Drop Facebook" at bounding box center [207, 123] width 360 height 27
click at [62, 183] on select "Select Phone Email In-Facility" at bounding box center [207, 181] width 360 height 27
click at [67, 262] on div "What are they interested in? Select Classes Personal Training Weight Loss Body …" at bounding box center [206, 233] width 373 height 57
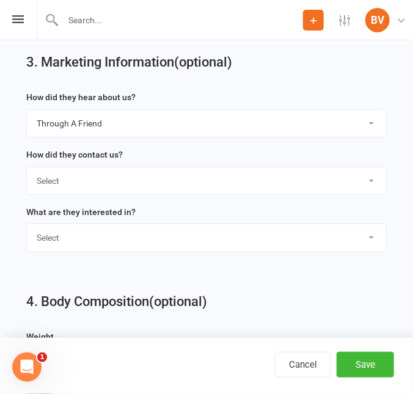
click at [71, 186] on select "Select Phone Email In-Facility" at bounding box center [207, 181] width 360 height 27
select select "In-Facility"
click at [27, 172] on select "Select Phone Email In-Facility" at bounding box center [207, 181] width 360 height 27
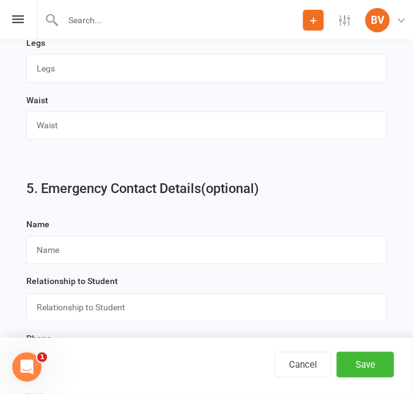
scroll to position [1668, 0]
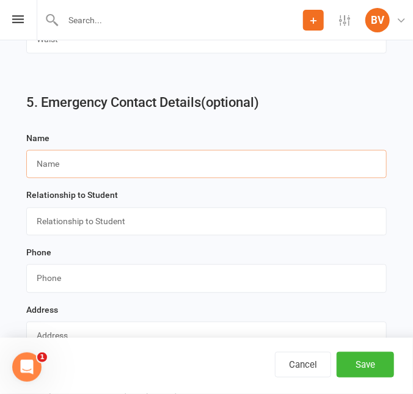
click at [73, 174] on input "text" at bounding box center [206, 164] width 361 height 28
paste input "[PERSON_NAME]"
type input "[PERSON_NAME]"
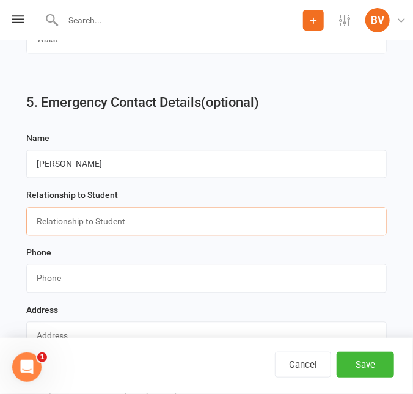
click at [68, 226] on input "text" at bounding box center [206, 222] width 361 height 28
type input "Spouse"
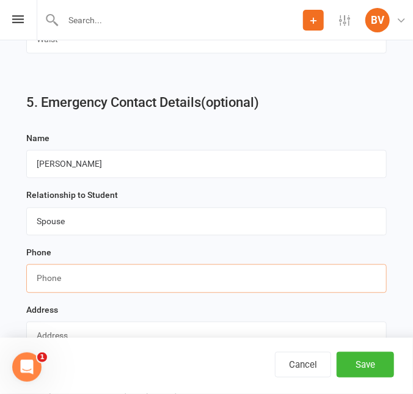
click at [194, 286] on input "string" at bounding box center [206, 279] width 361 height 28
paste input "0476760020"
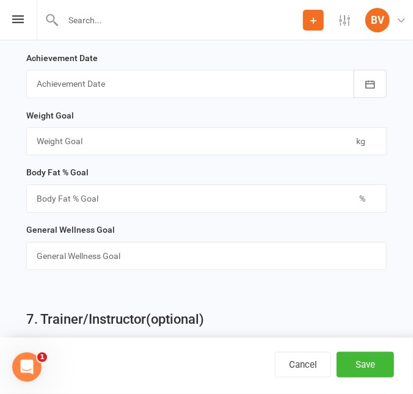
scroll to position [2154, 0]
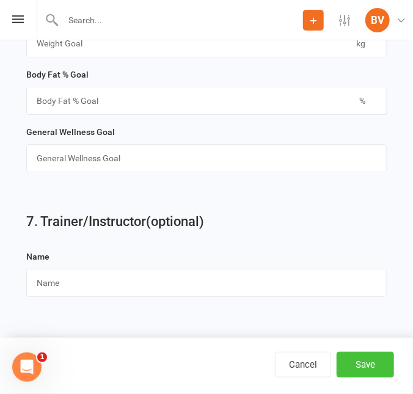
type input "0476760020"
click at [379, 367] on button "Save" at bounding box center [365, 365] width 57 height 26
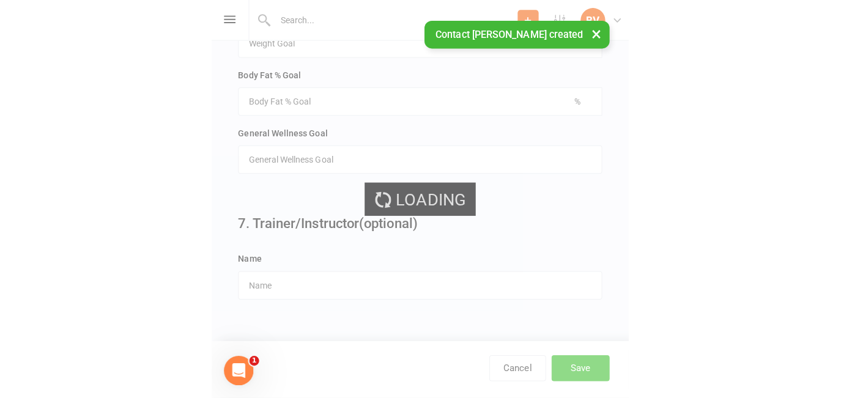
scroll to position [0, 0]
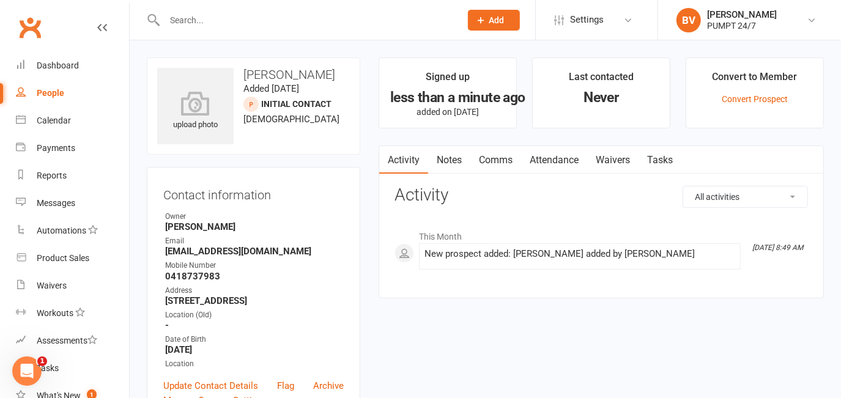
click at [218, 18] on input "text" at bounding box center [306, 20] width 291 height 17
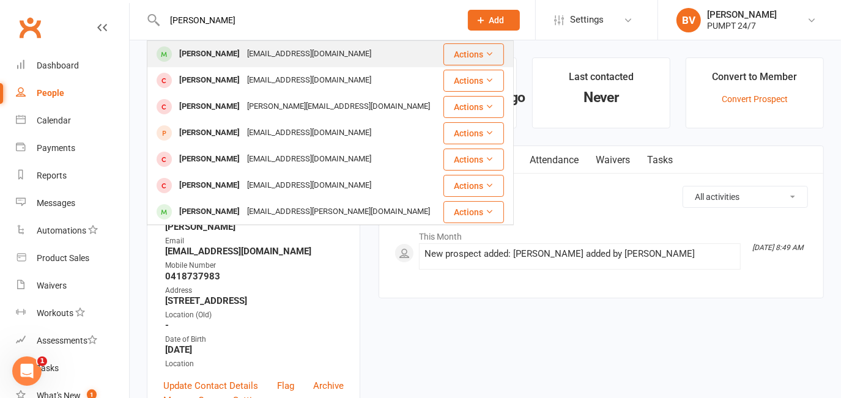
type input "[PERSON_NAME]"
click at [221, 50] on div "[PERSON_NAME]" at bounding box center [209, 54] width 68 height 18
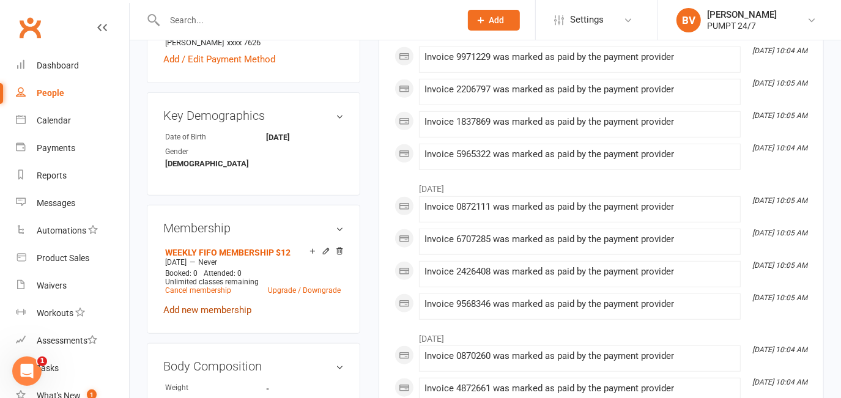
scroll to position [500, 0]
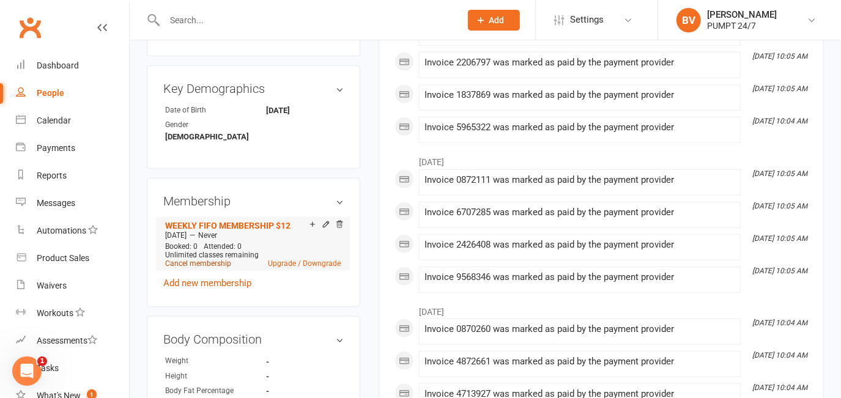
click at [210, 259] on link "Cancel membership" at bounding box center [198, 263] width 66 height 9
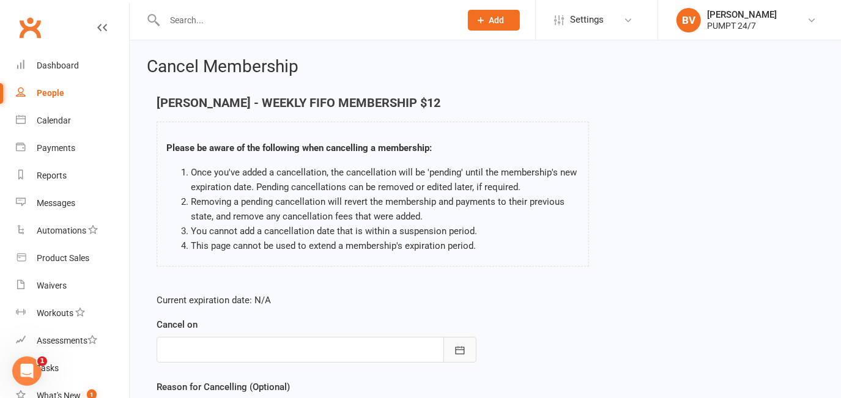
click at [413, 349] on icon "button" at bounding box center [459, 350] width 9 height 8
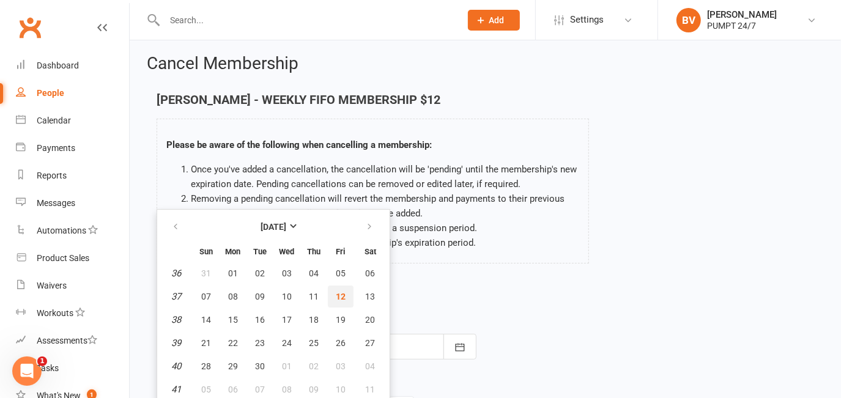
click at [339, 297] on span "12" at bounding box center [341, 297] width 10 height 10
type input "[DATE]"
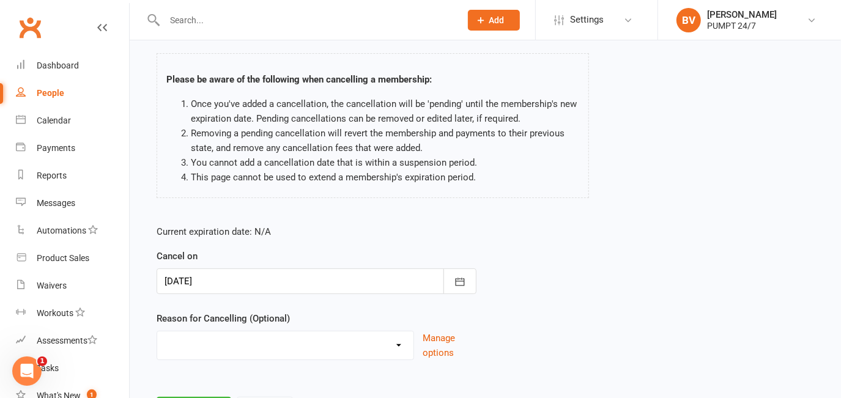
scroll to position [128, 0]
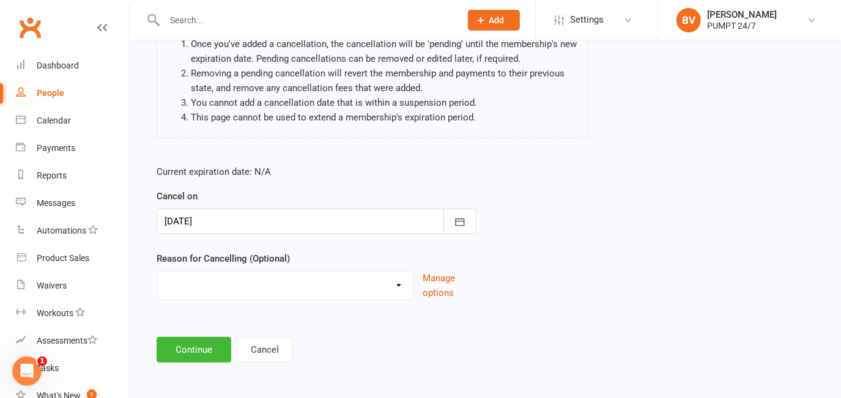
click at [220, 289] on select "Holiday Injury Other reason" at bounding box center [285, 284] width 256 height 24
select select "2"
click at [157, 272] on select "Holiday Injury Other reason" at bounding box center [285, 284] width 256 height 24
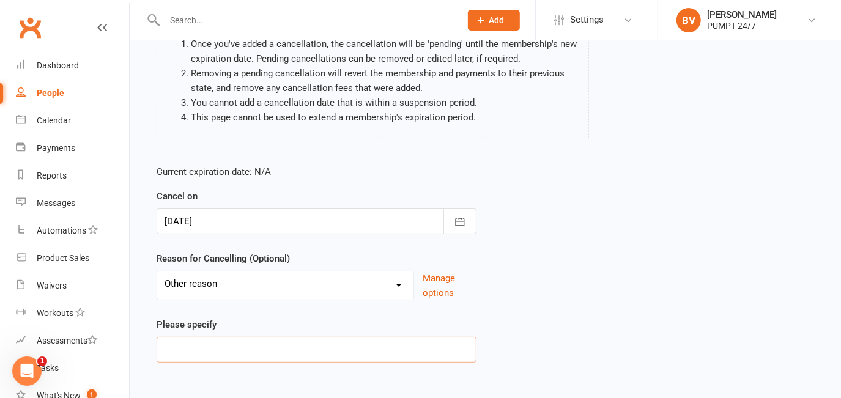
click at [289, 341] on input at bounding box center [317, 350] width 320 height 26
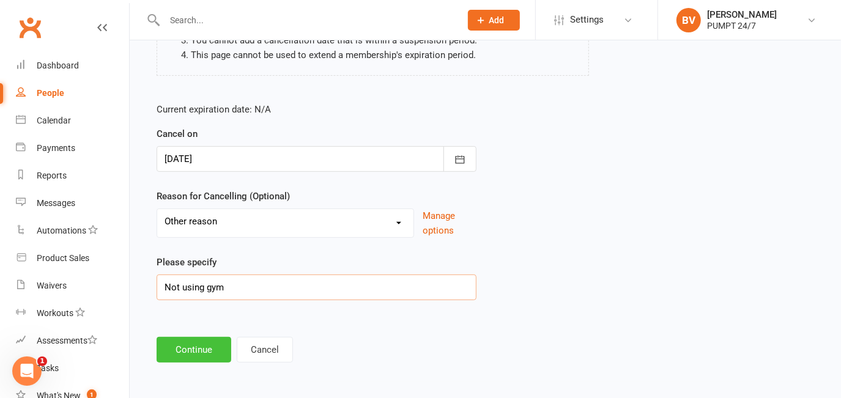
type input "Not using gym"
click at [185, 344] on button "Continue" at bounding box center [194, 350] width 75 height 26
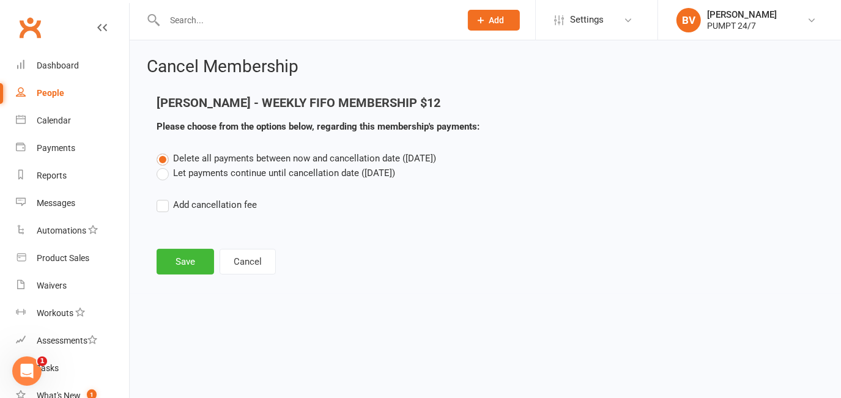
scroll to position [0, 0]
click at [201, 257] on button "Save" at bounding box center [185, 262] width 57 height 26
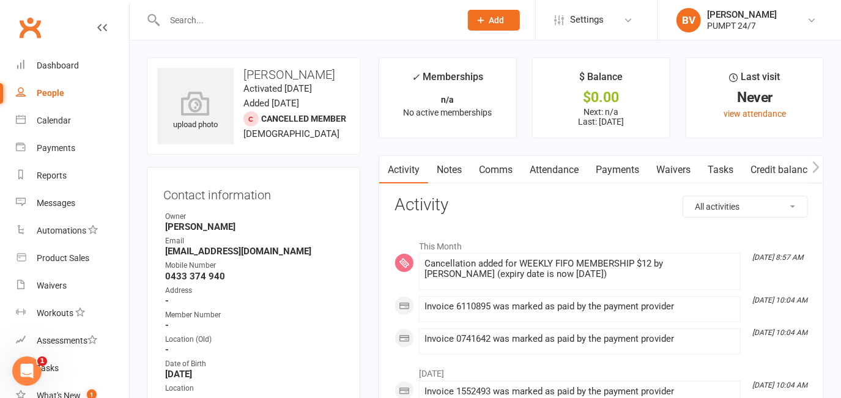
click at [203, 23] on input "text" at bounding box center [306, 20] width 291 height 17
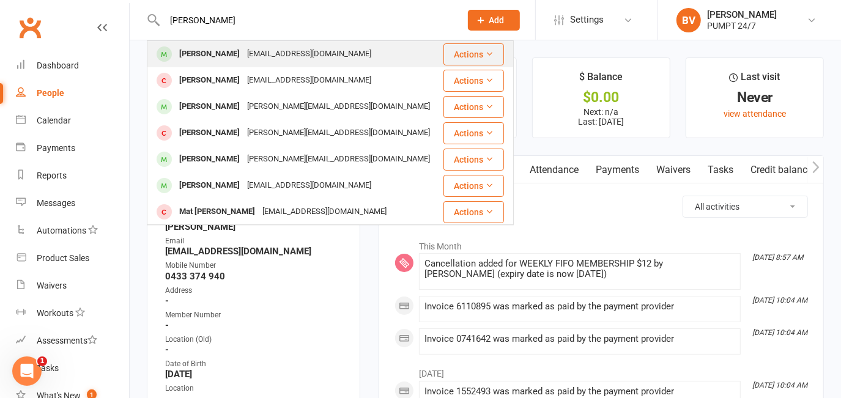
type input "[PERSON_NAME]"
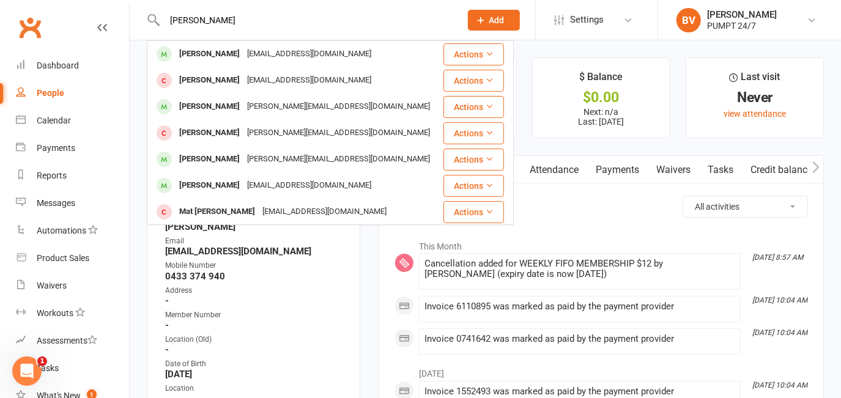
click at [257, 61] on div "[EMAIL_ADDRESS][DOMAIN_NAME]" at bounding box center [308, 54] width 131 height 18
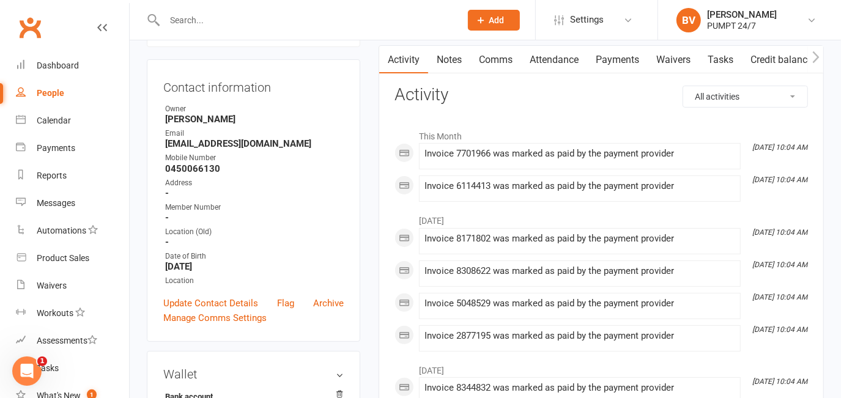
scroll to position [111, 0]
drag, startPoint x: 166, startPoint y: 157, endPoint x: 284, endPoint y: 153, distance: 117.5
click at [284, 149] on strong "[EMAIL_ADDRESS][DOMAIN_NAME]" at bounding box center [254, 143] width 179 height 11
copy strong "[EMAIL_ADDRESS][DOMAIN_NAME]"
click at [43, 66] on div "Dashboard" at bounding box center [58, 66] width 42 height 10
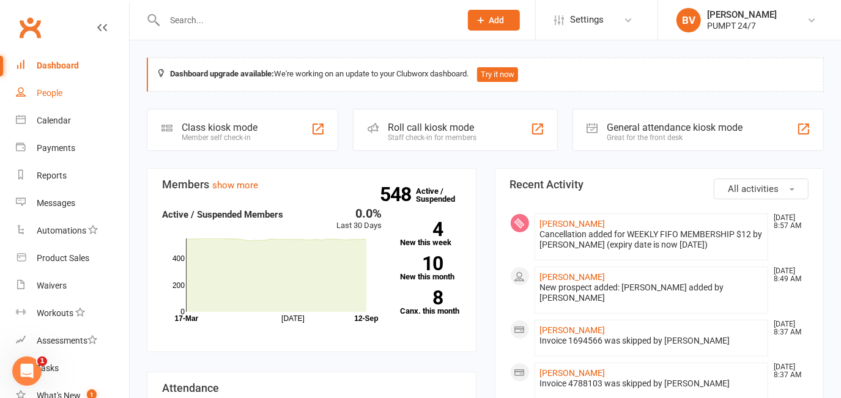
click at [52, 96] on div "People" at bounding box center [50, 93] width 26 height 10
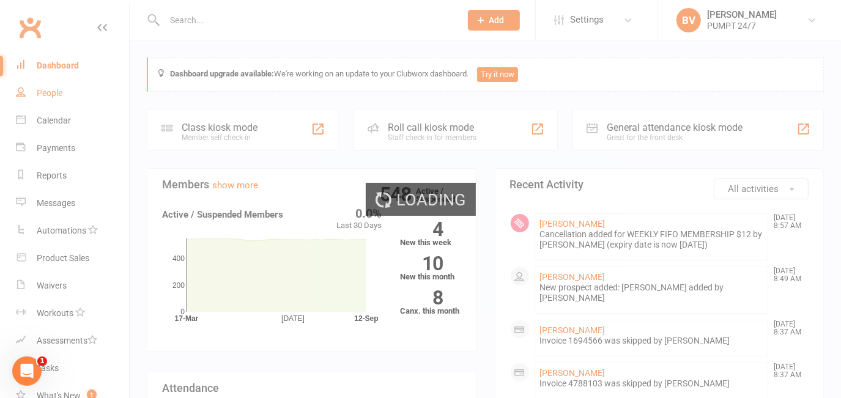
select select "100"
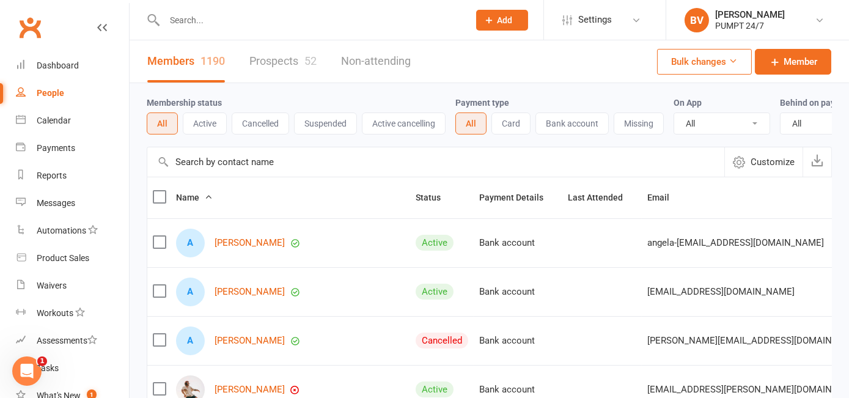
click at [258, 62] on link "Prospects 52" at bounding box center [282, 61] width 67 height 42
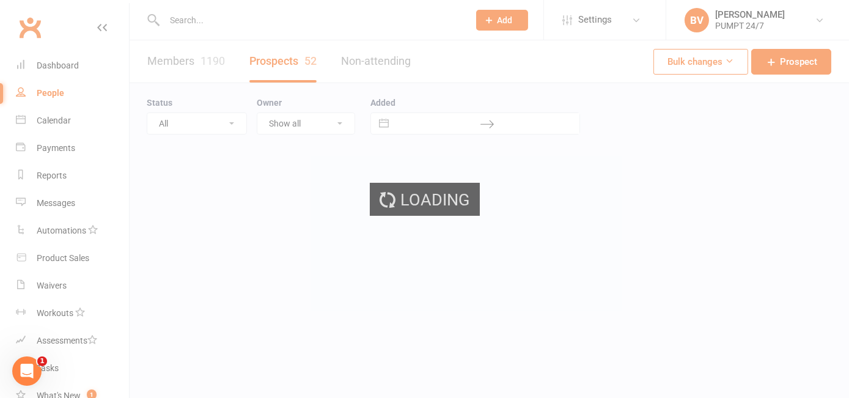
click at [292, 62] on div "Loading" at bounding box center [424, 199] width 849 height 398
select select "50"
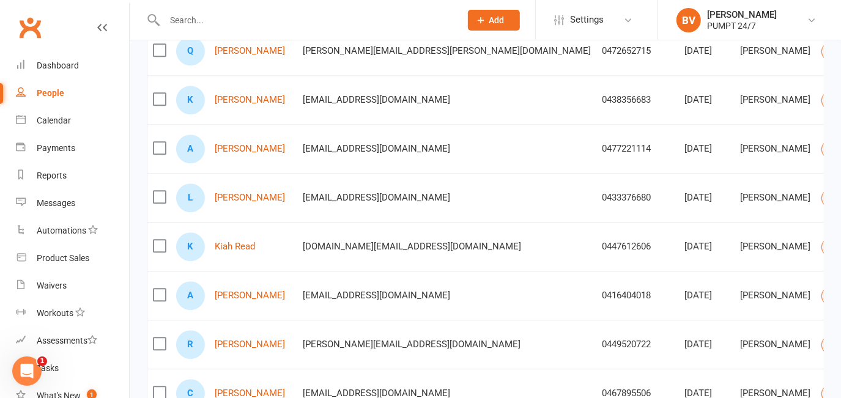
scroll to position [2001, 0]
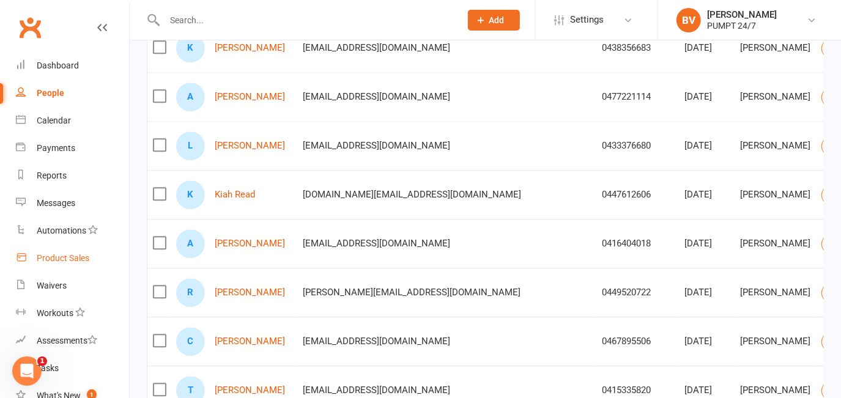
click at [70, 255] on div "Product Sales" at bounding box center [63, 258] width 53 height 10
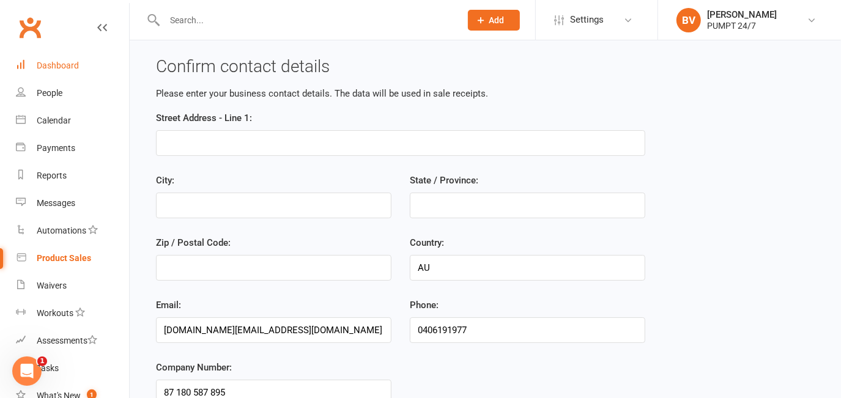
drag, startPoint x: 62, startPoint y: 63, endPoint x: 238, endPoint y: 25, distance: 180.1
click at [62, 62] on div "Dashboard" at bounding box center [58, 66] width 42 height 10
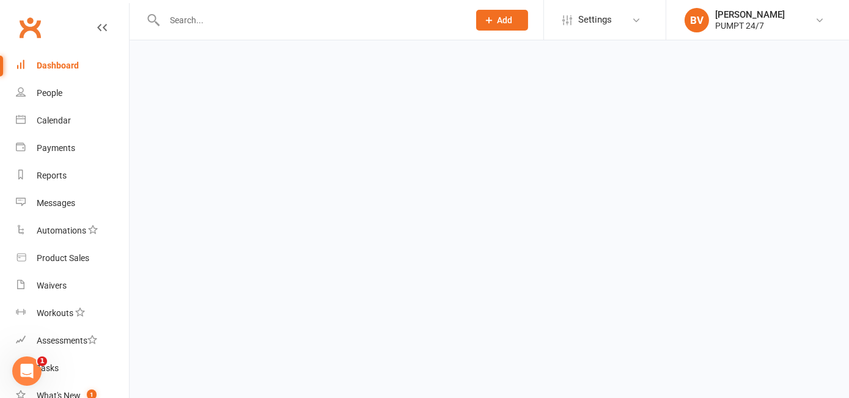
click at [212, 23] on input "text" at bounding box center [311, 20] width 300 height 17
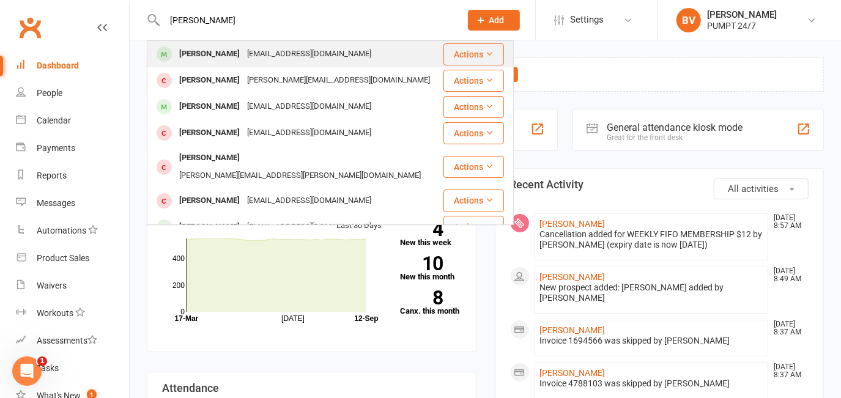
type input "[PERSON_NAME]"
click at [204, 50] on div "[PERSON_NAME]" at bounding box center [209, 54] width 68 height 18
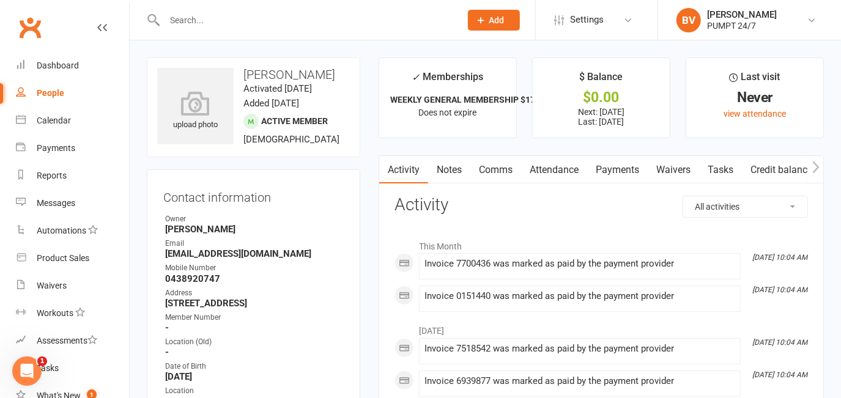
click at [413, 168] on link "Payments" at bounding box center [617, 170] width 61 height 28
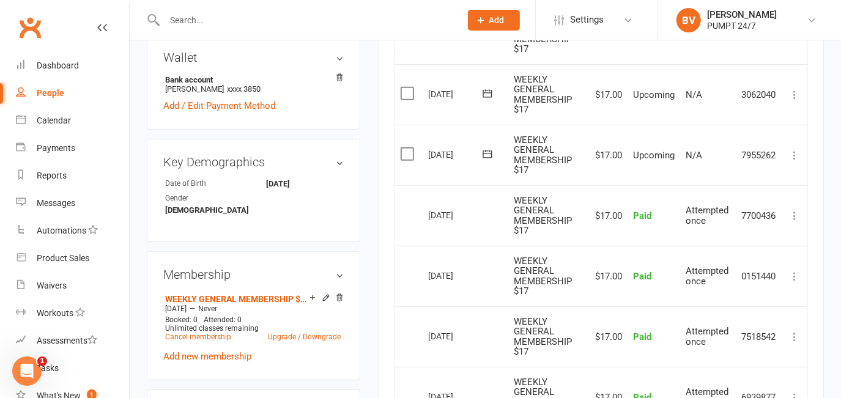
scroll to position [556, 0]
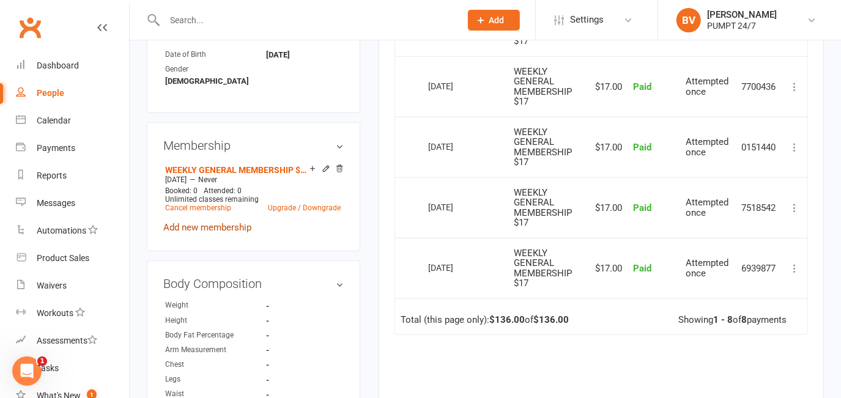
click at [212, 233] on link "Add new membership" at bounding box center [207, 227] width 88 height 11
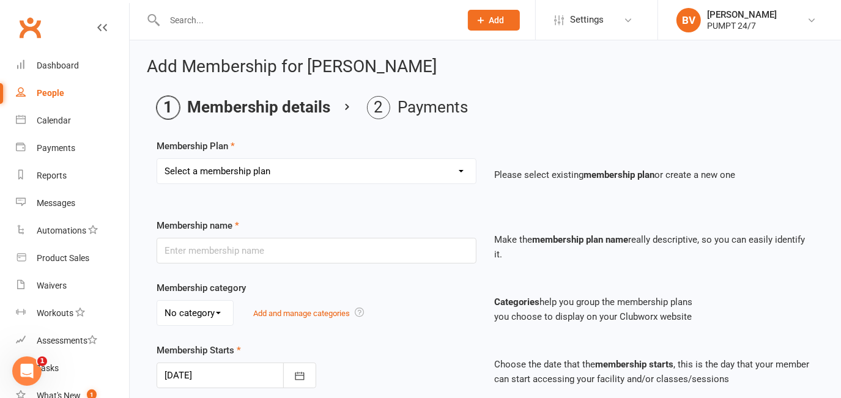
click at [213, 168] on select "Select a membership plan Create new Membership Plan Prepaid Membership [PERSON_…" at bounding box center [316, 171] width 319 height 24
select select "15"
click at [157, 159] on select "Select a membership plan Create new Membership Plan Prepaid Membership [PERSON_…" at bounding box center [316, 171] width 319 height 24
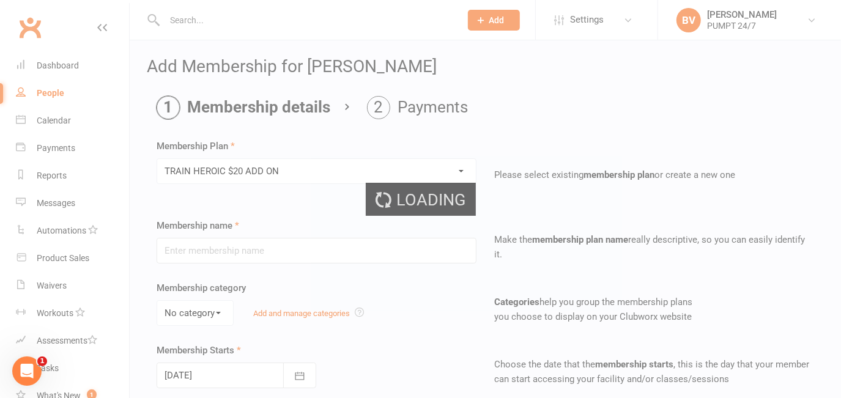
type input "TRAIN HEROIC $20 ADD ON"
type input "0"
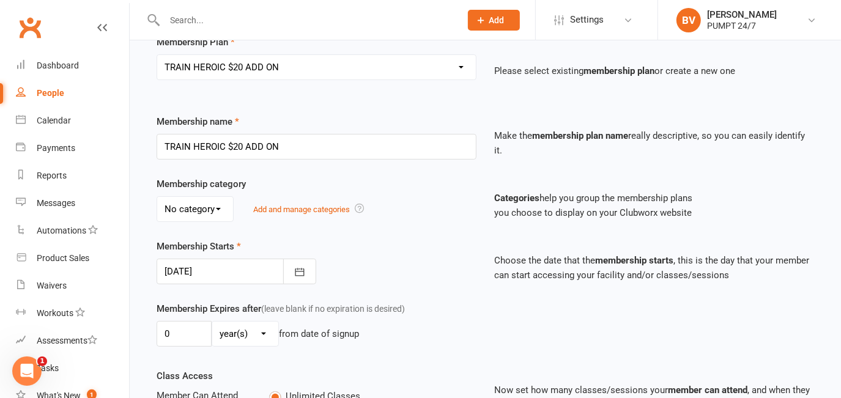
scroll to position [111, 0]
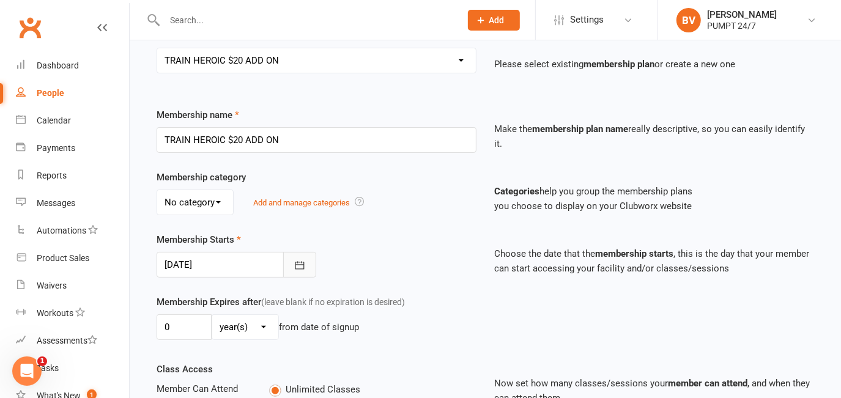
click at [302, 266] on icon "button" at bounding box center [300, 265] width 12 height 12
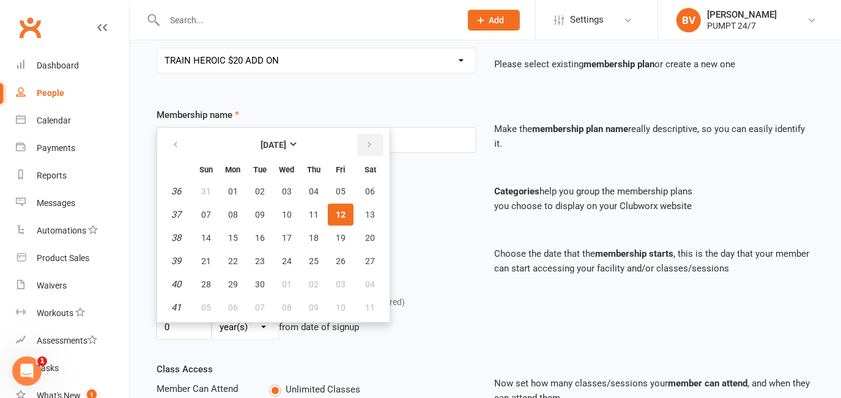
click at [365, 146] on icon "button" at bounding box center [369, 145] width 9 height 10
click at [237, 210] on button "06" at bounding box center [233, 215] width 26 height 22
type input "[DATE]"
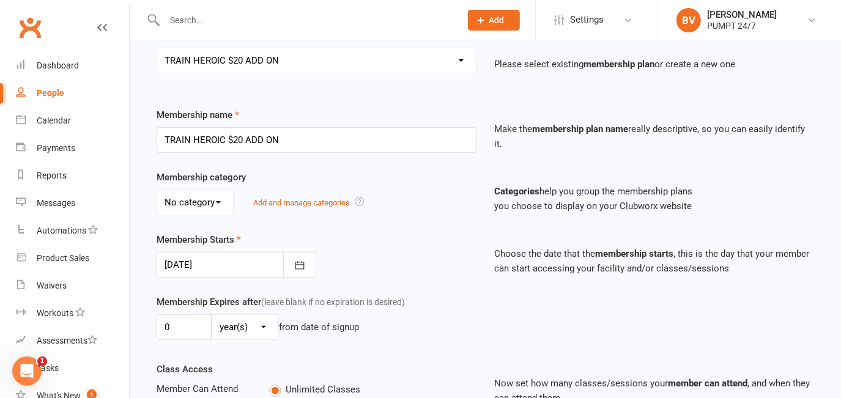
click at [413, 273] on div "Membership Starts [DATE] [DATE] Sun Mon Tue Wed Thu Fri Sat 40 28 29 30 01 02 0…" at bounding box center [316, 254] width 338 height 45
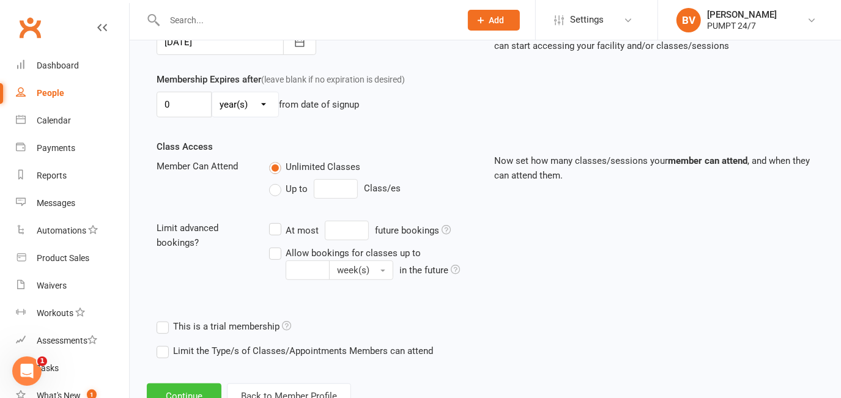
scroll to position [377, 0]
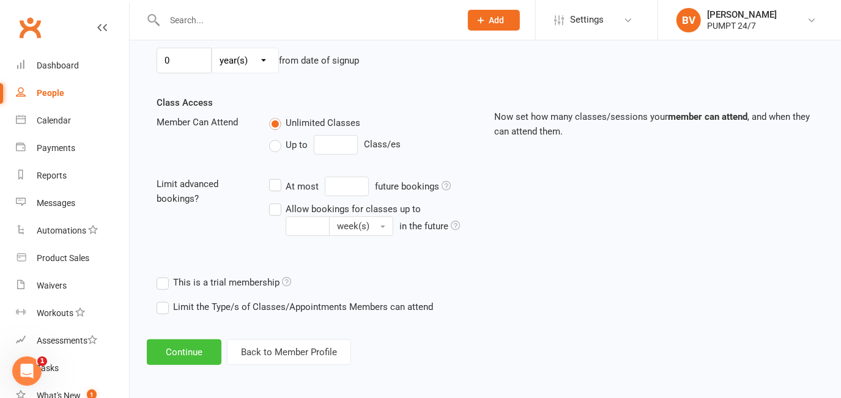
click at [194, 342] on button "Continue" at bounding box center [184, 352] width 75 height 26
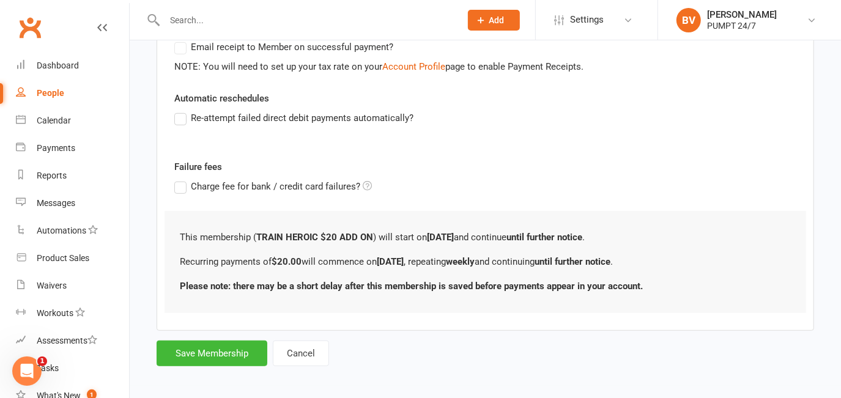
scroll to position [391, 0]
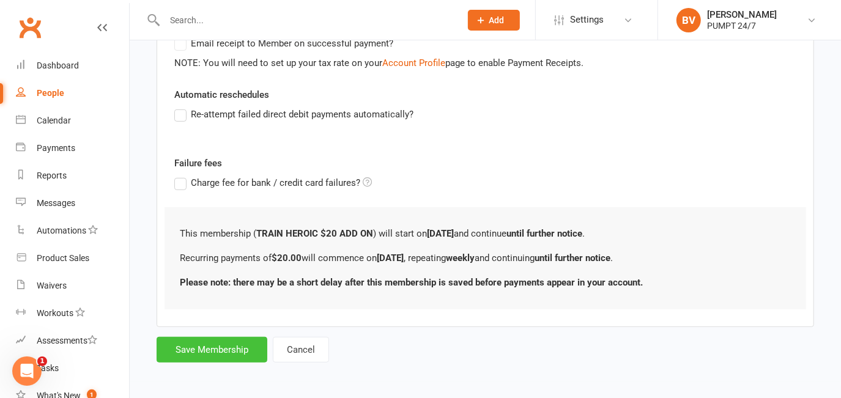
click at [224, 342] on button "Save Membership" at bounding box center [212, 350] width 111 height 26
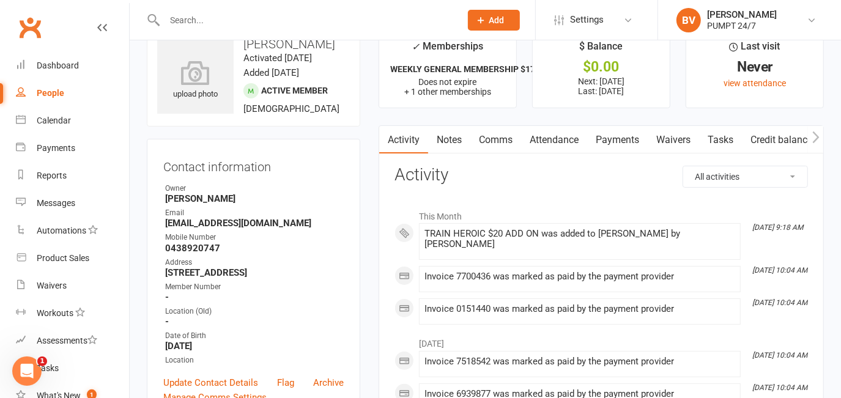
scroll to position [55, 0]
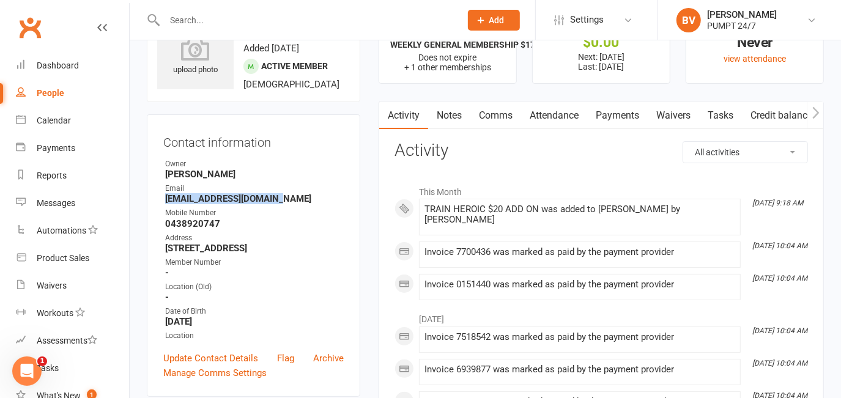
drag, startPoint x: 165, startPoint y: 210, endPoint x: 278, endPoint y: 213, distance: 112.5
click at [278, 204] on strong "[EMAIL_ADDRESS][DOMAIN_NAME]" at bounding box center [254, 198] width 179 height 11
copy strong "[EMAIL_ADDRESS][DOMAIN_NAME]"
click at [413, 113] on link "Payments" at bounding box center [617, 116] width 61 height 28
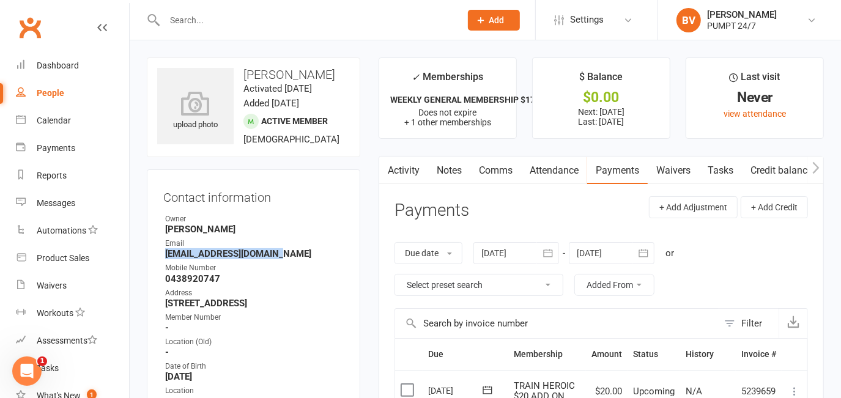
click at [204, 26] on input "text" at bounding box center [306, 20] width 291 height 17
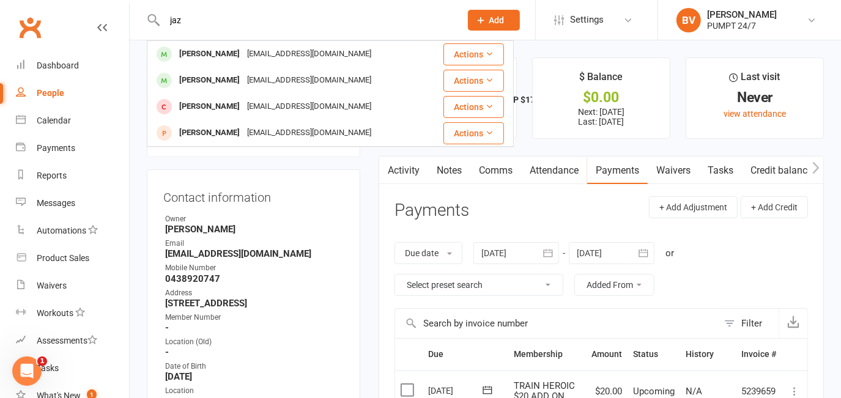
type input "jaz"
